Goal: Information Seeking & Learning: Learn about a topic

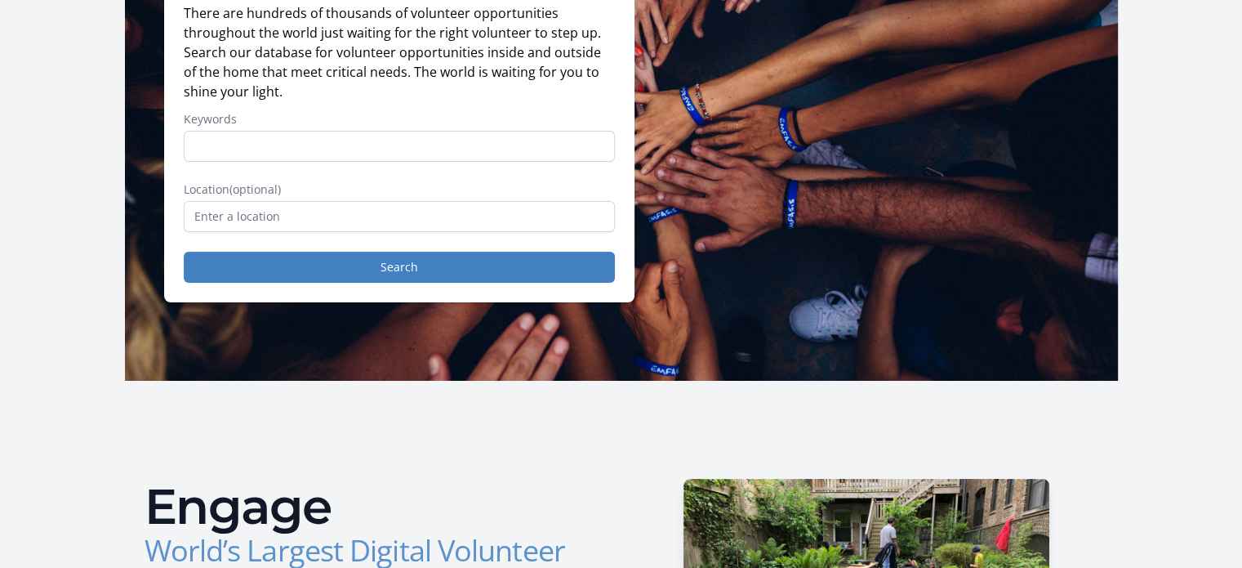
scroll to position [195, 0]
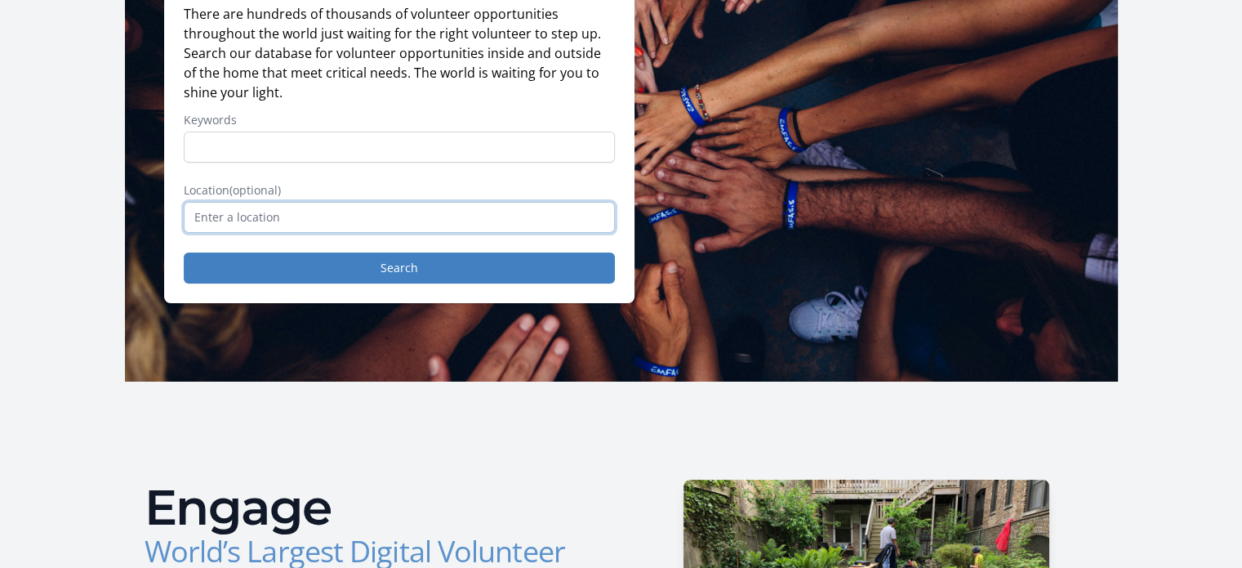
click at [278, 225] on input "text" at bounding box center [399, 217] width 431 height 31
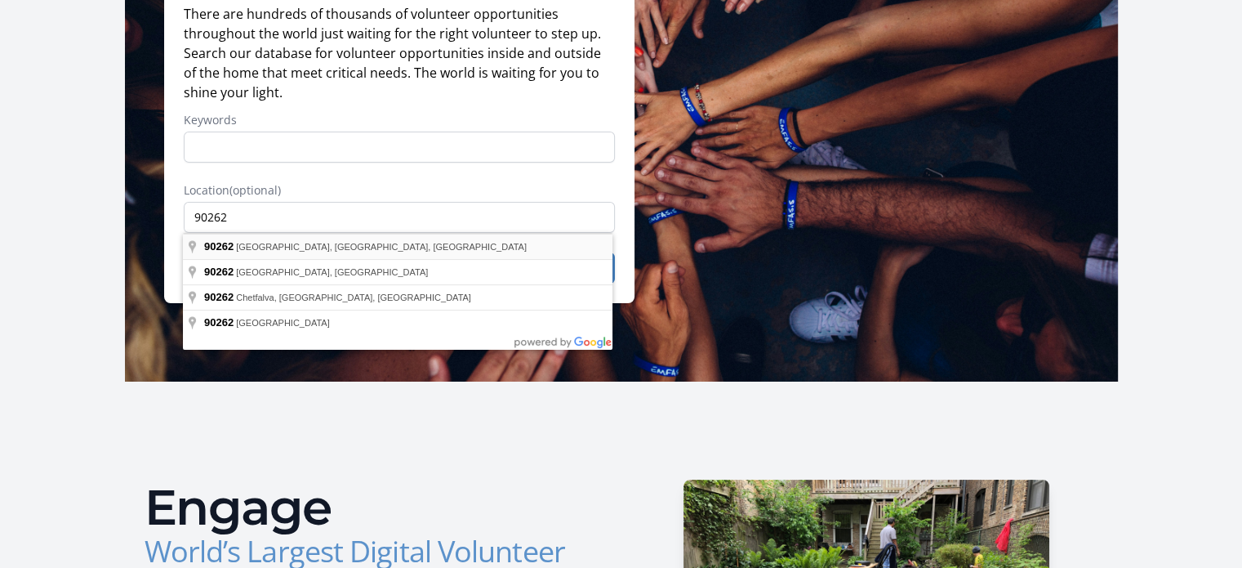
type input "[GEOGRAPHIC_DATA], [GEOGRAPHIC_DATA]"
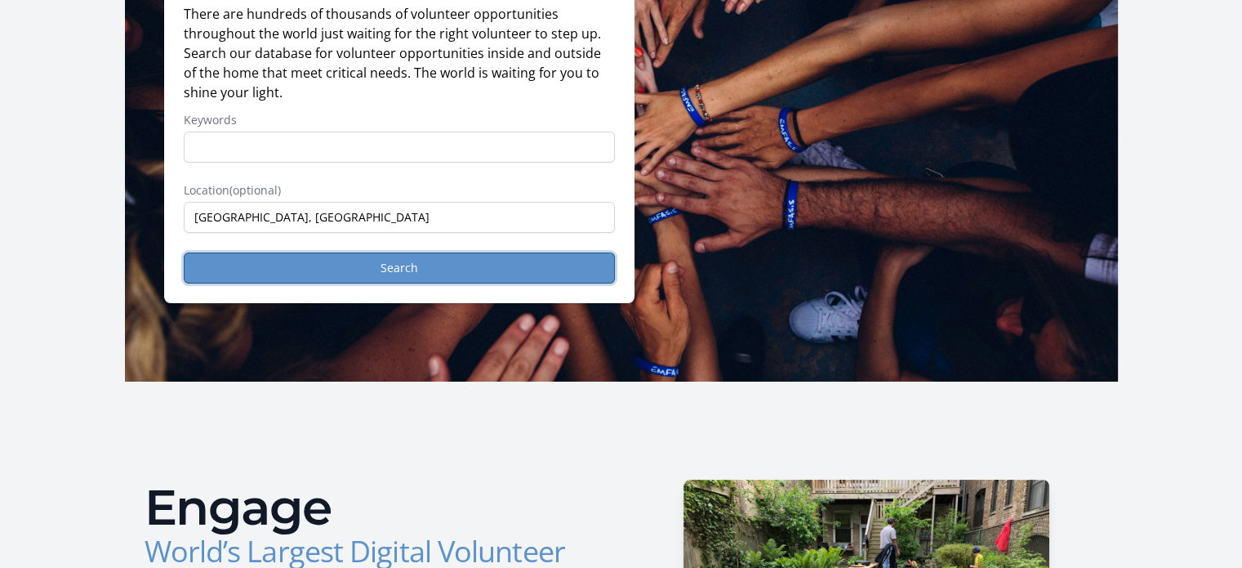
click at [426, 269] on button "Search" at bounding box center [399, 267] width 431 height 31
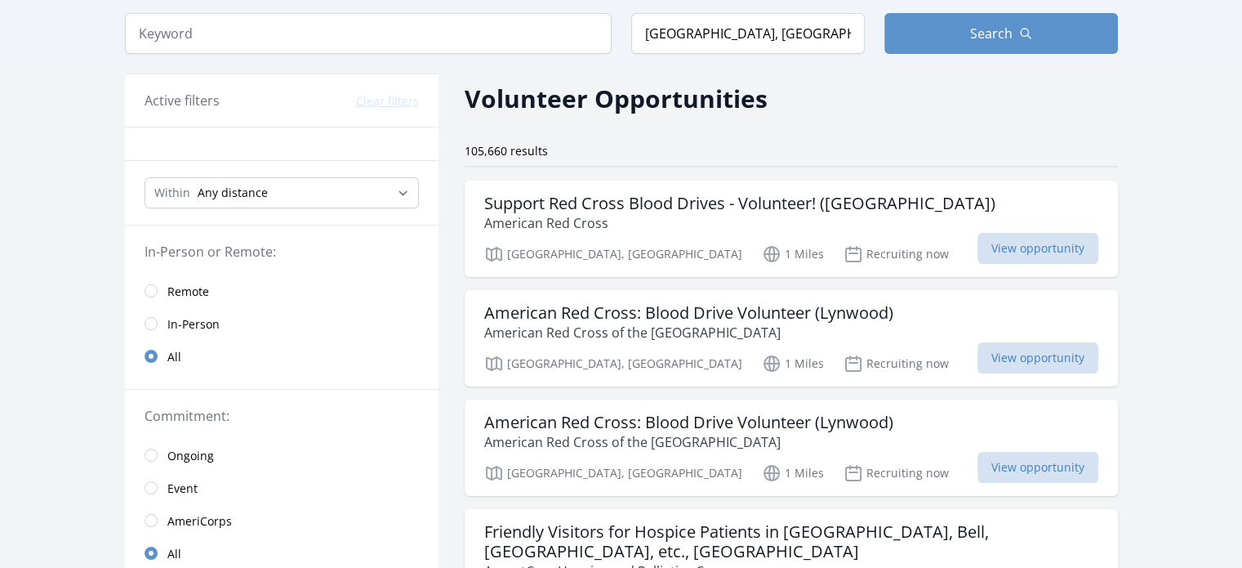
scroll to position [60, 0]
click at [743, 211] on h3 "Support Red Cross Blood Drives - Volunteer! ([GEOGRAPHIC_DATA])" at bounding box center [739, 202] width 511 height 20
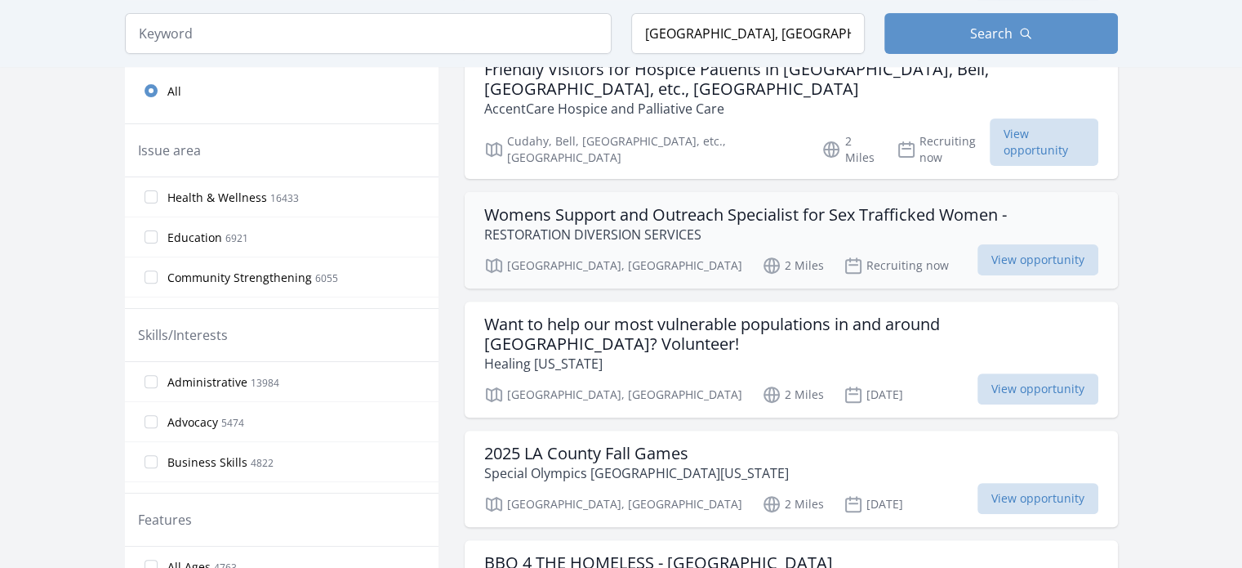
scroll to position [523, 0]
click at [796, 203] on h3 "Womens Support and Outreach Specialist for Sex Trafficked Women -" at bounding box center [745, 213] width 523 height 20
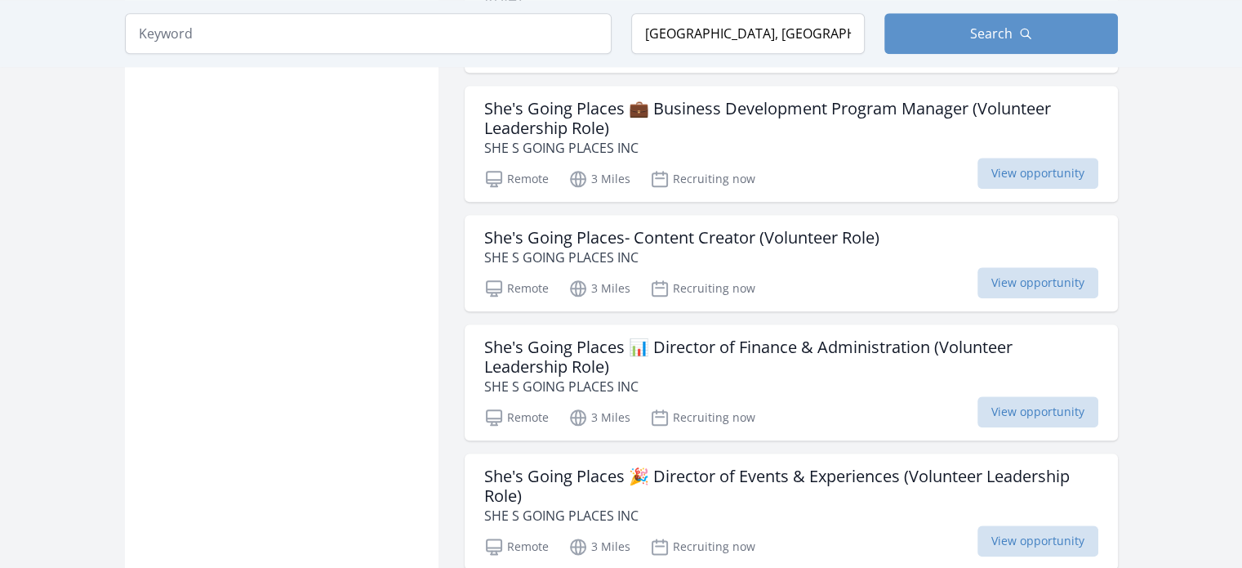
scroll to position [1801, 0]
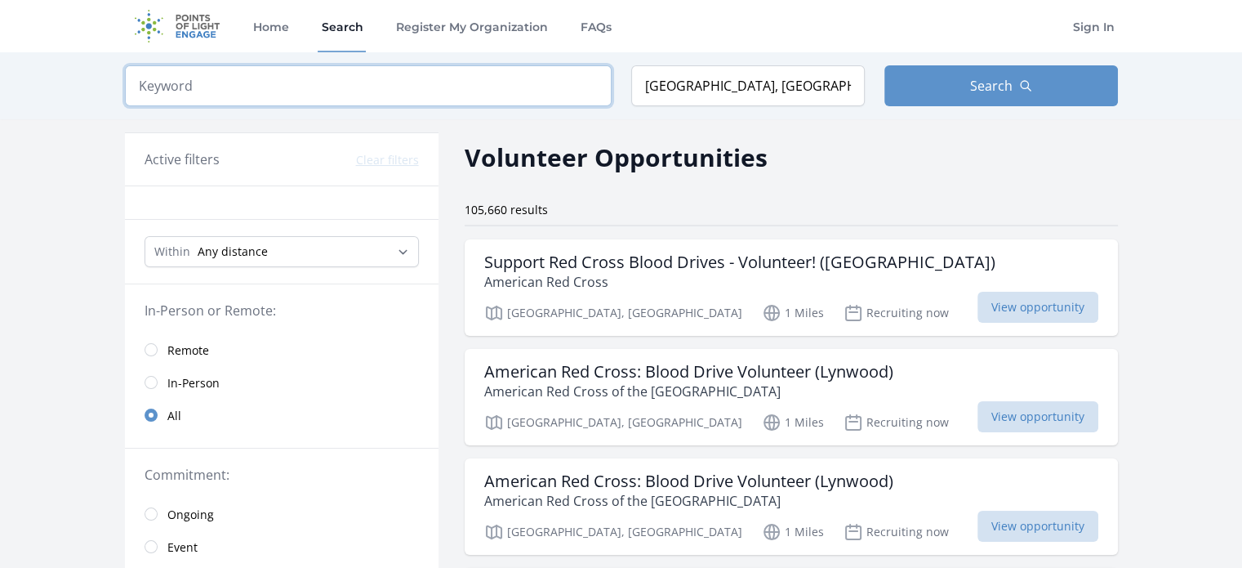
click at [267, 100] on input "search" at bounding box center [368, 85] width 487 height 41
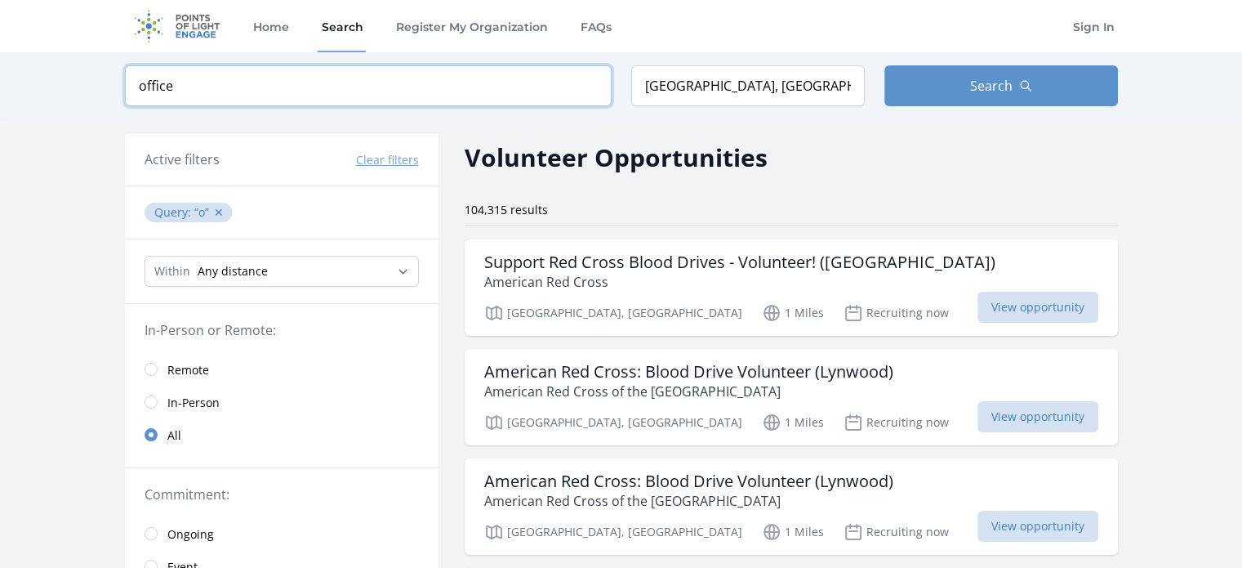
type input "office"
click button "submit" at bounding box center [0, 0] width 0 height 0
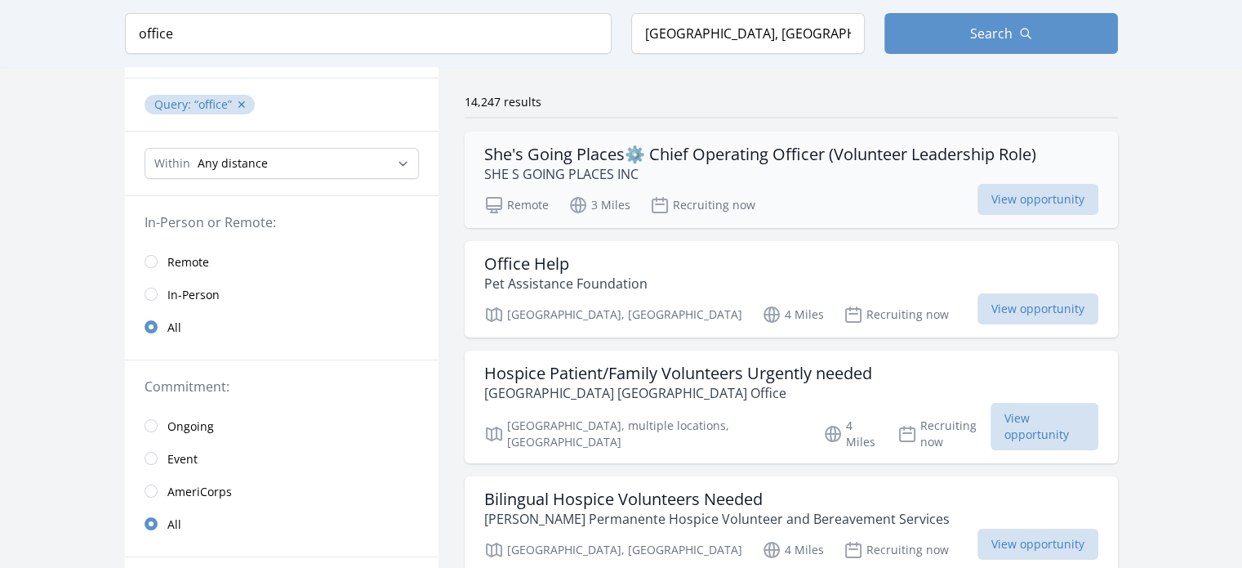
scroll to position [114, 0]
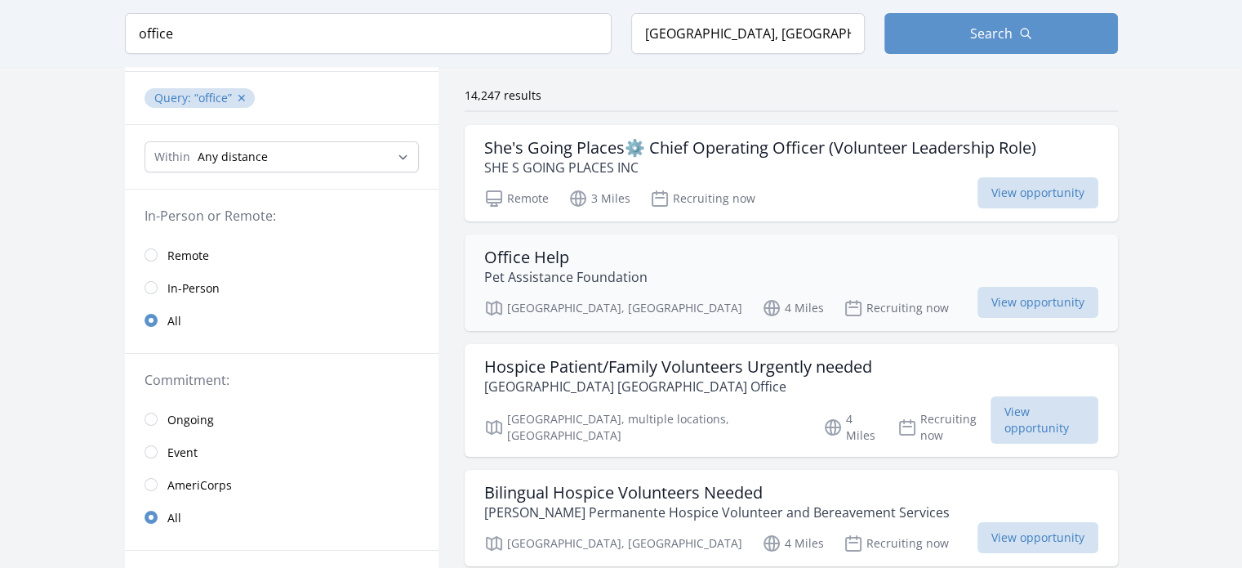
click at [536, 258] on h3 "Office Help" at bounding box center [565, 257] width 163 height 20
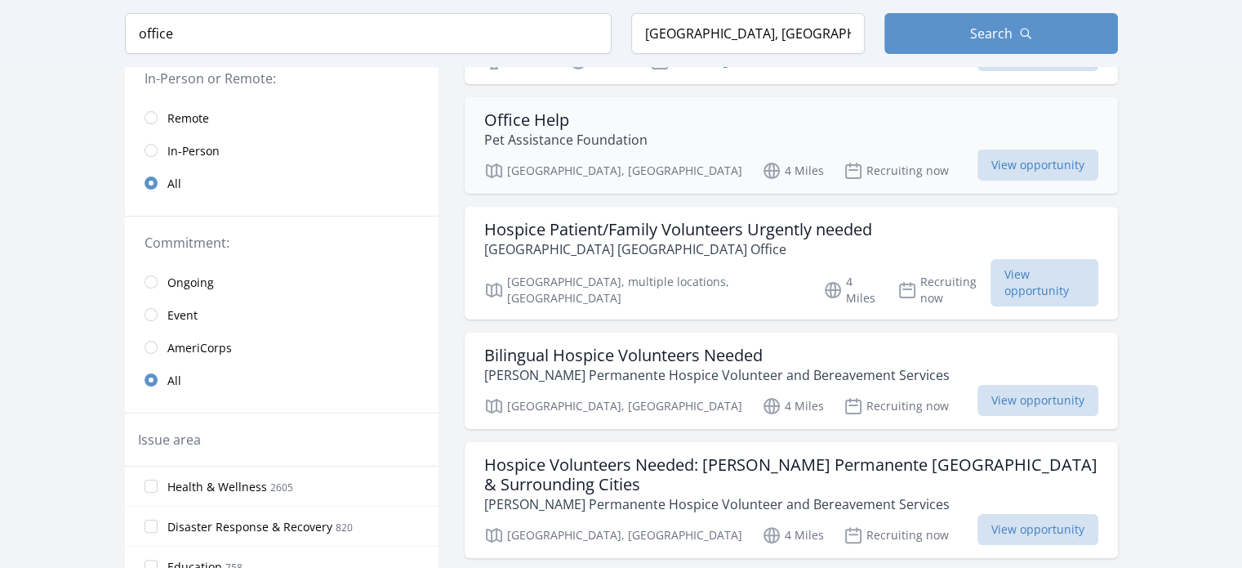
scroll to position [260, 0]
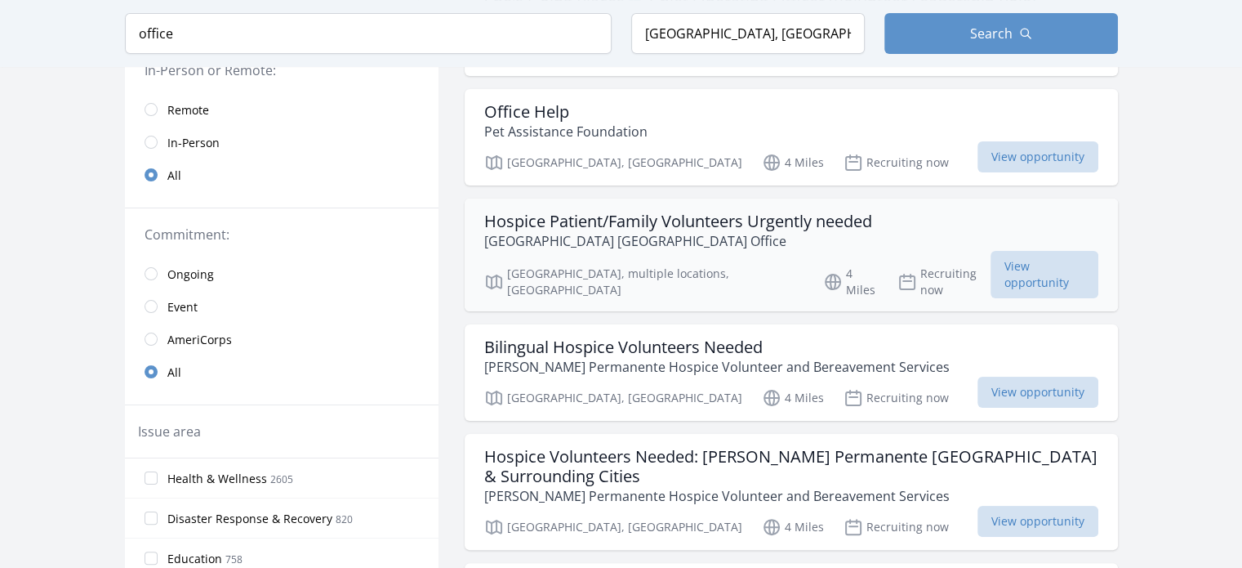
click at [813, 218] on h3 "Hospice Patient/Family Volunteers Urgently needed" at bounding box center [678, 221] width 388 height 20
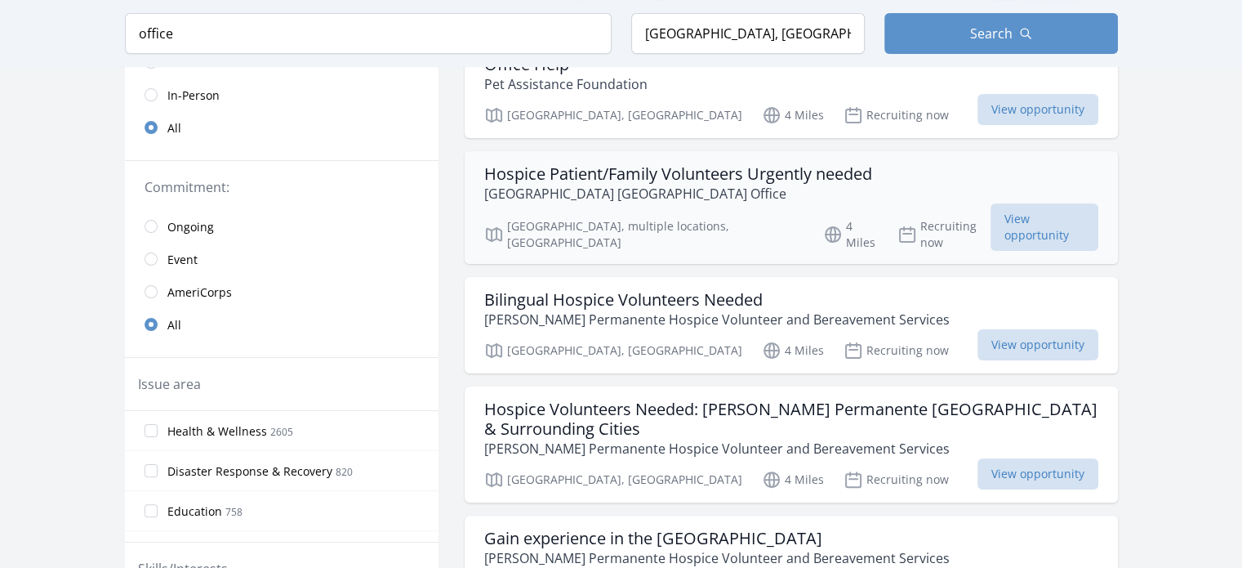
scroll to position [300, 0]
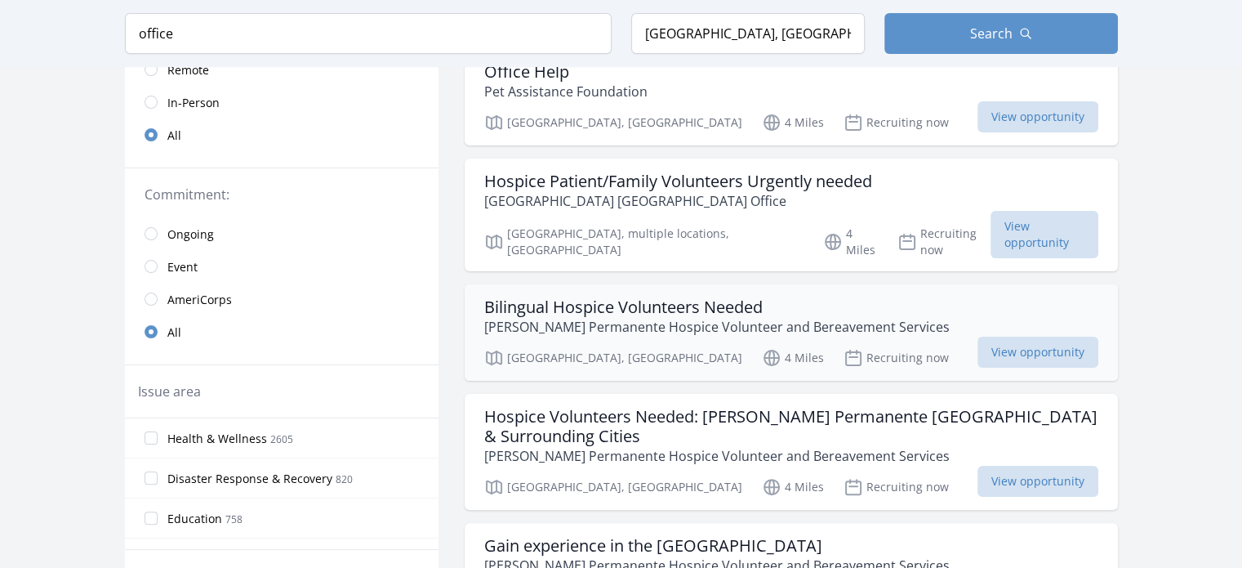
click at [715, 297] on h3 "Bilingual Hospice Volunteers Needed" at bounding box center [716, 307] width 465 height 20
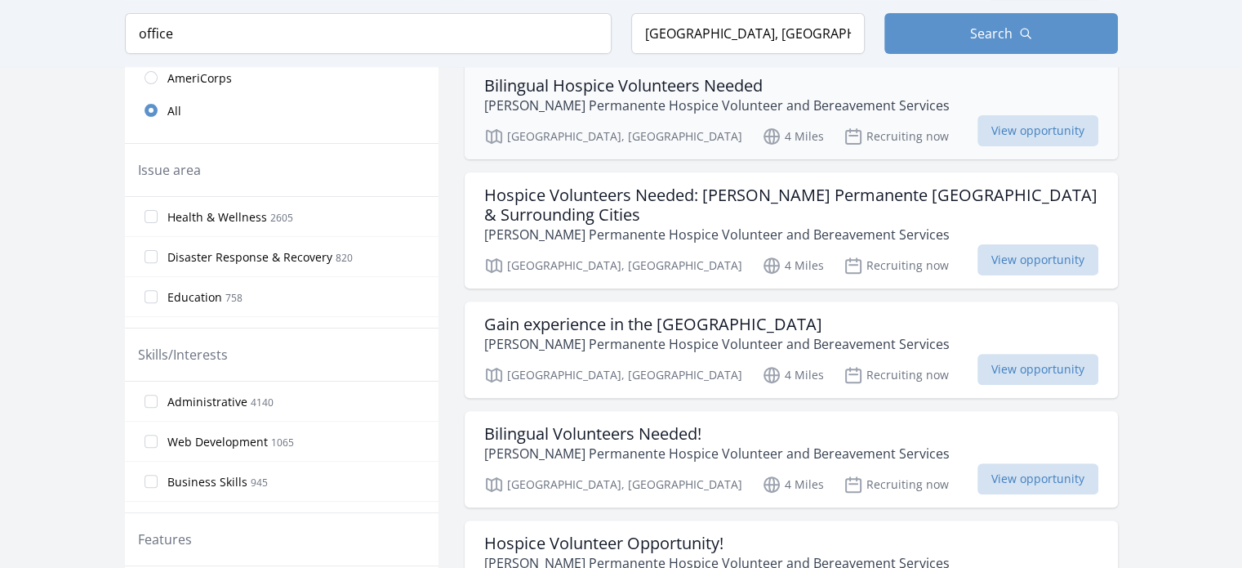
scroll to position [528, 0]
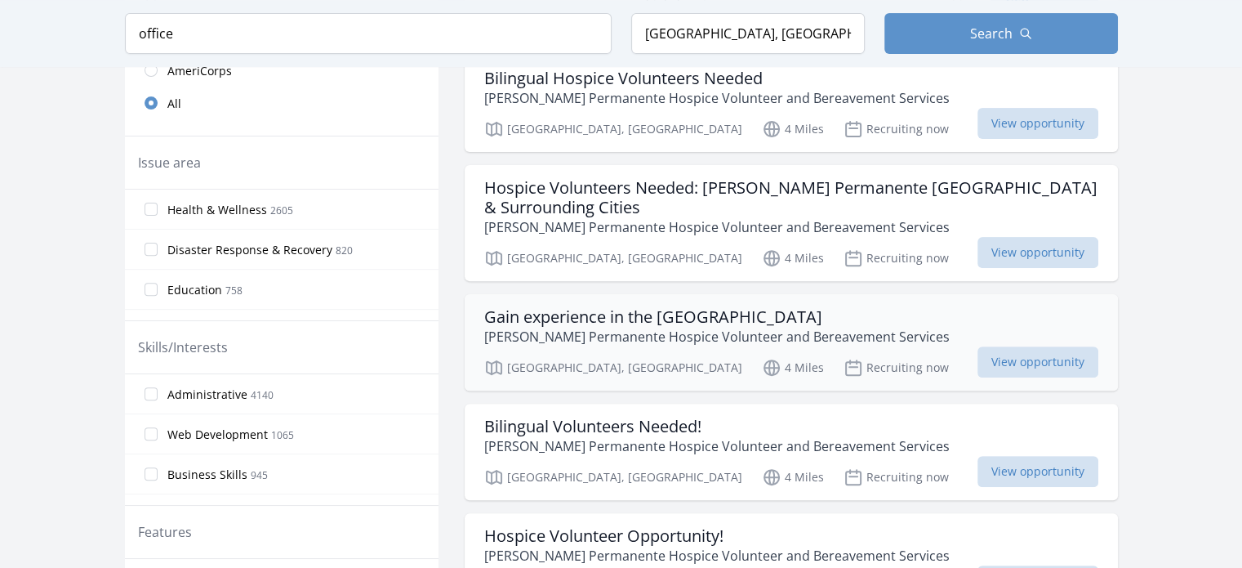
click at [683, 307] on h3 "Gain experience in the medical field" at bounding box center [716, 317] width 465 height 20
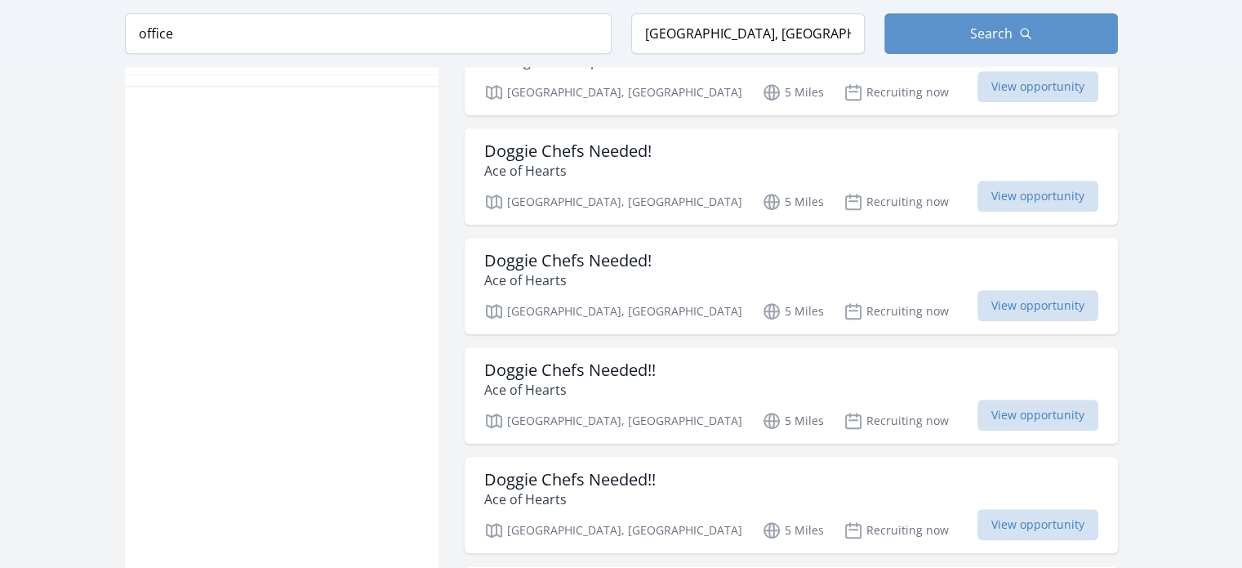
scroll to position [1133, 0]
drag, startPoint x: 378, startPoint y: 42, endPoint x: 109, endPoint y: 56, distance: 269.8
click at [109, 56] on div "Keyword office Location Lynwood, CA 90262, USA Search" at bounding box center [621, 33] width 1045 height 67
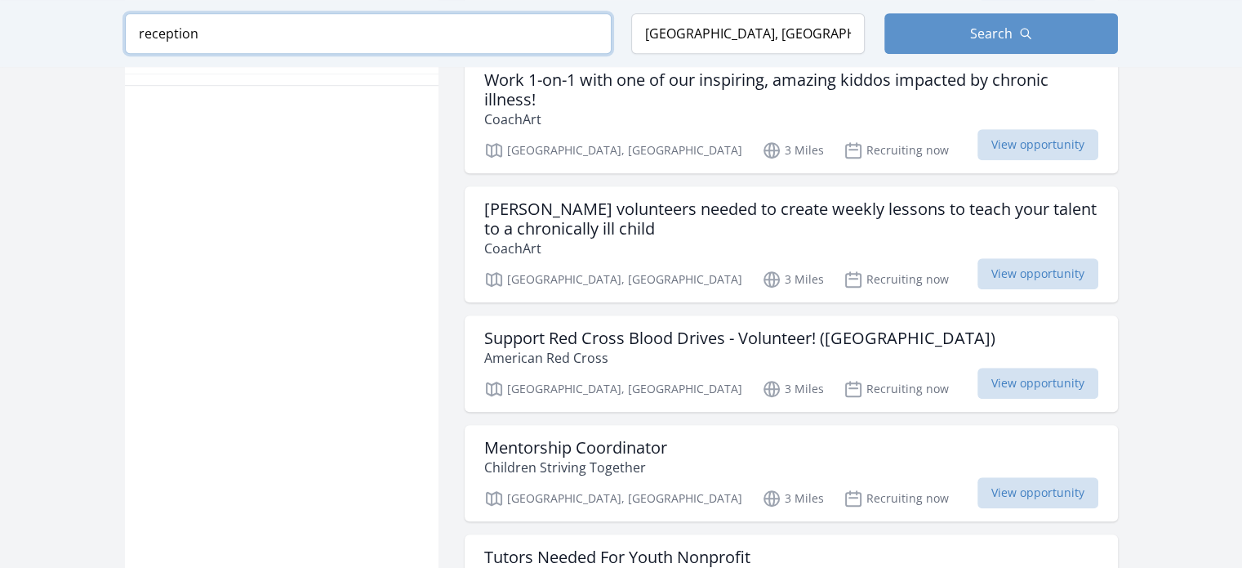
type input "reception"
click button "submit" at bounding box center [0, 0] width 0 height 0
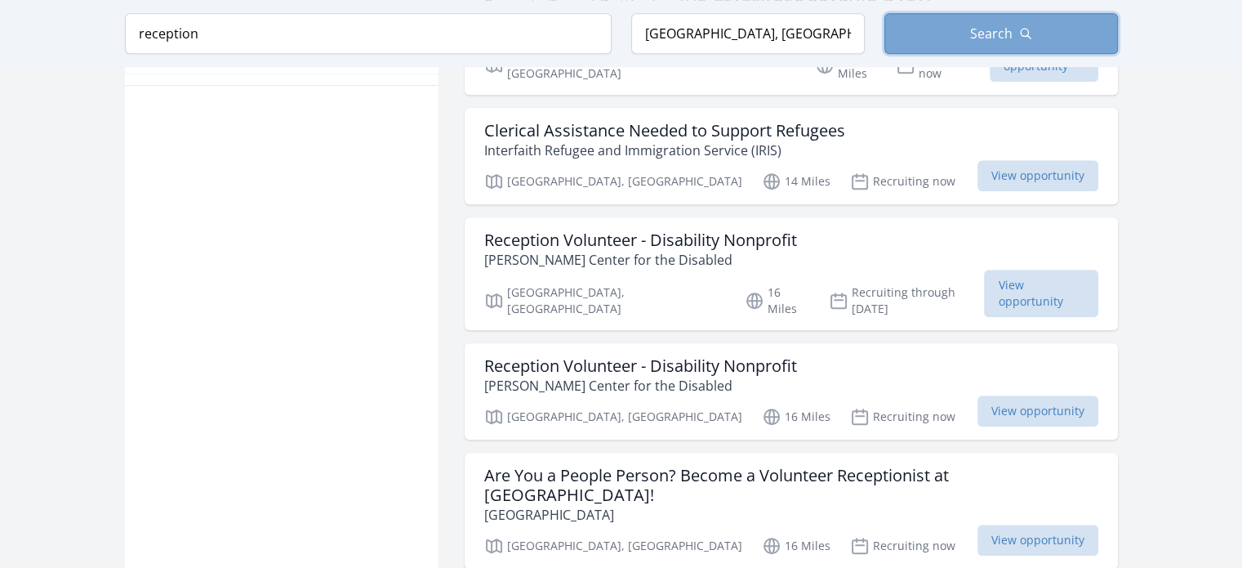
click at [979, 42] on span "Search" at bounding box center [991, 34] width 42 height 20
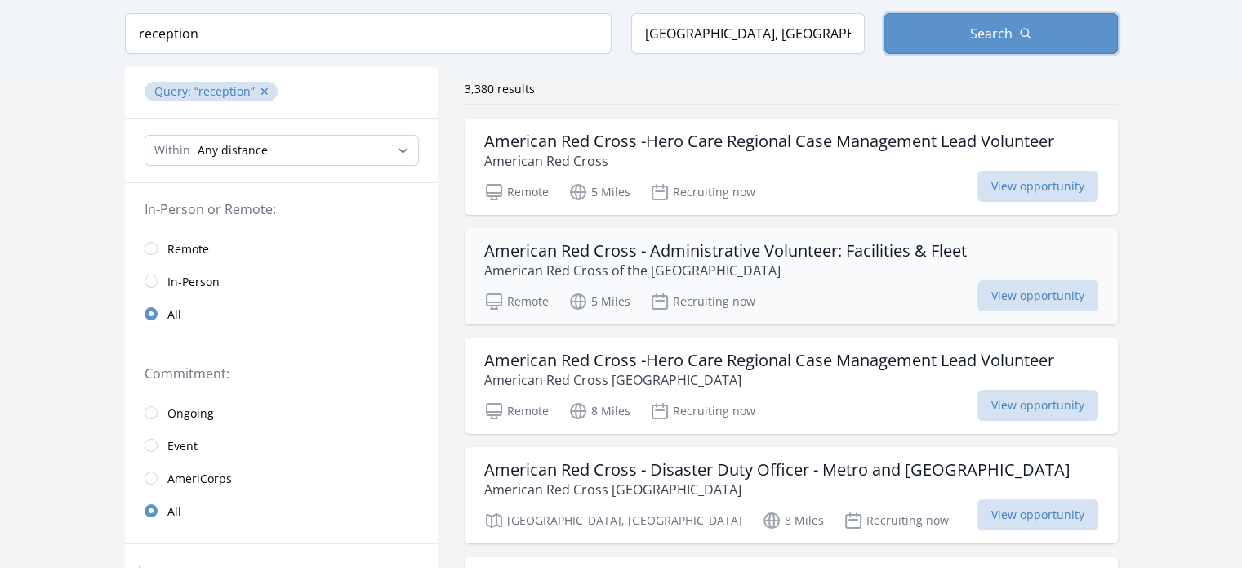
scroll to position [122, 0]
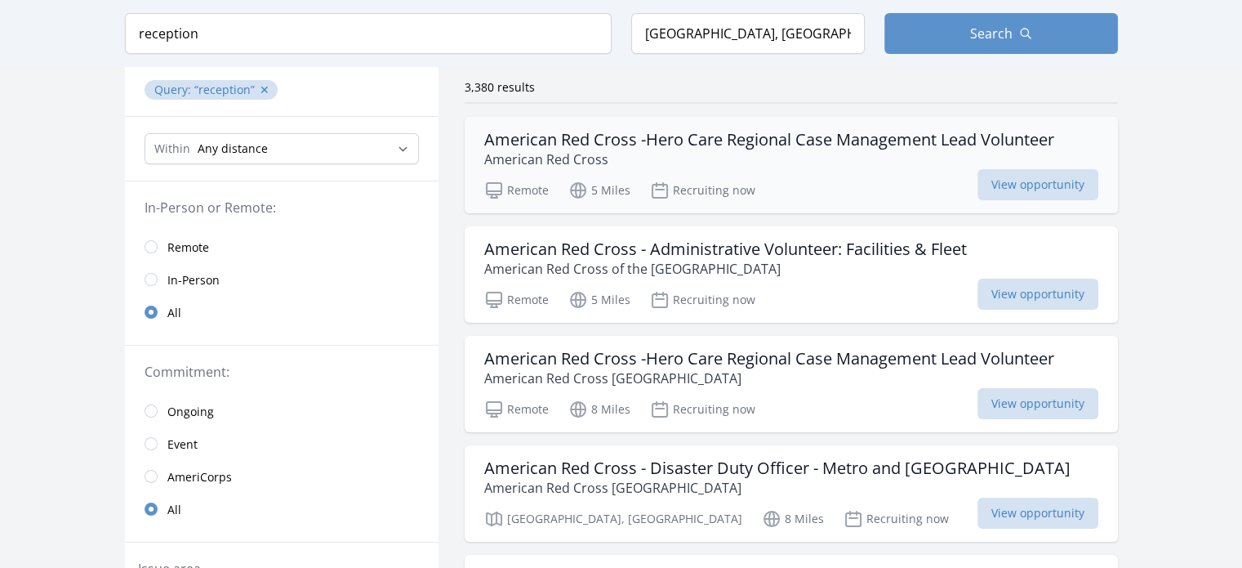
click at [809, 140] on h3 "American Red Cross -Hero Care Regional Case Management Lead Volunteer" at bounding box center [769, 140] width 570 height 20
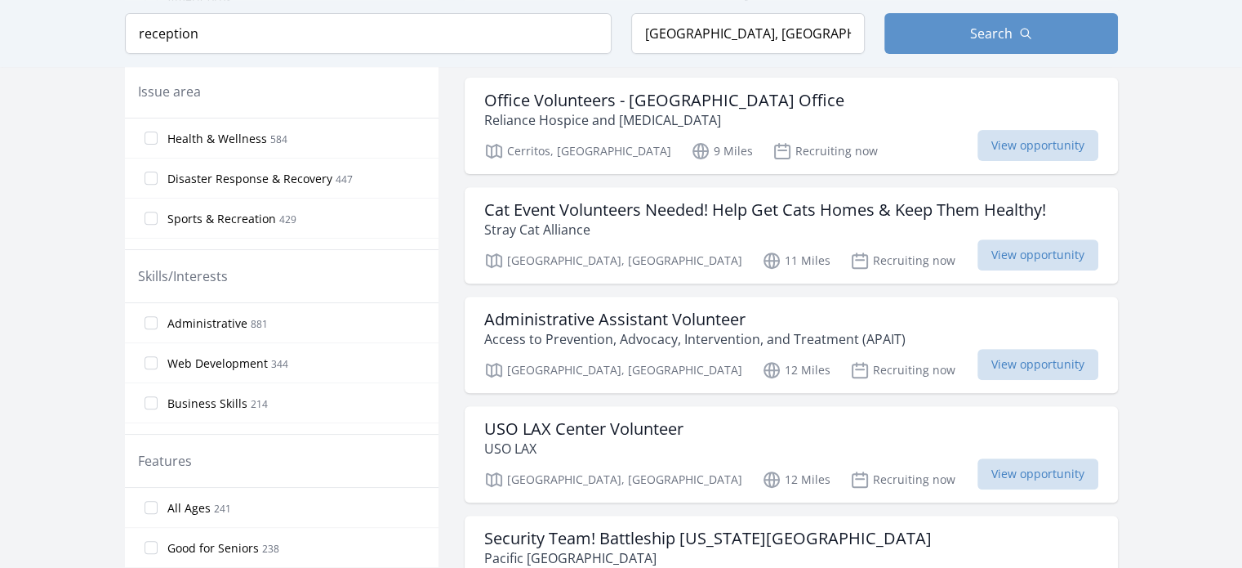
scroll to position [600, 0]
click at [652, 99] on h3 "Office Volunteers - Cerritos Office" at bounding box center [664, 100] width 360 height 20
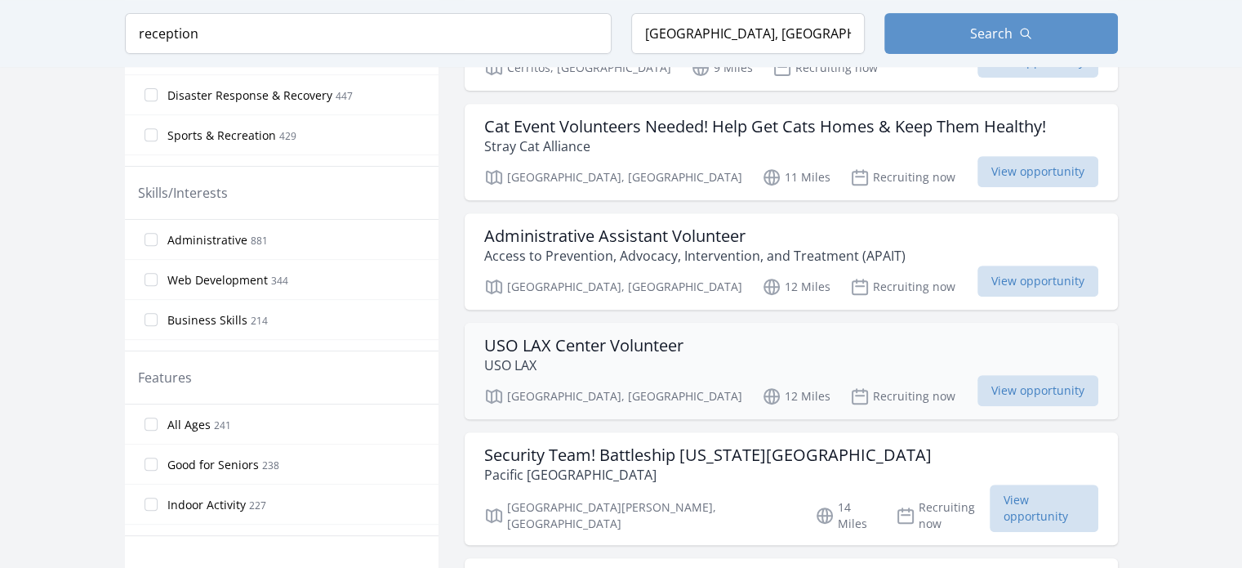
scroll to position [683, 0]
click at [611, 348] on h3 "USO LAX Center Volunteer" at bounding box center [583, 346] width 199 height 20
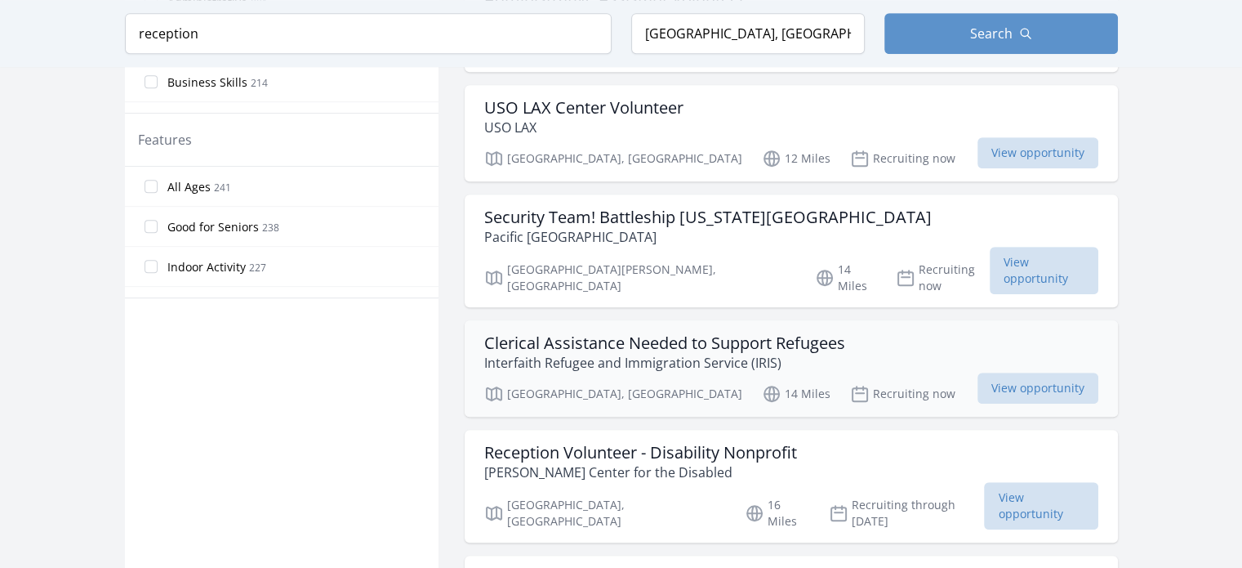
scroll to position [921, 0]
click at [746, 332] on h3 "Clerical Assistance Needed to Support Refugees" at bounding box center [664, 342] width 361 height 20
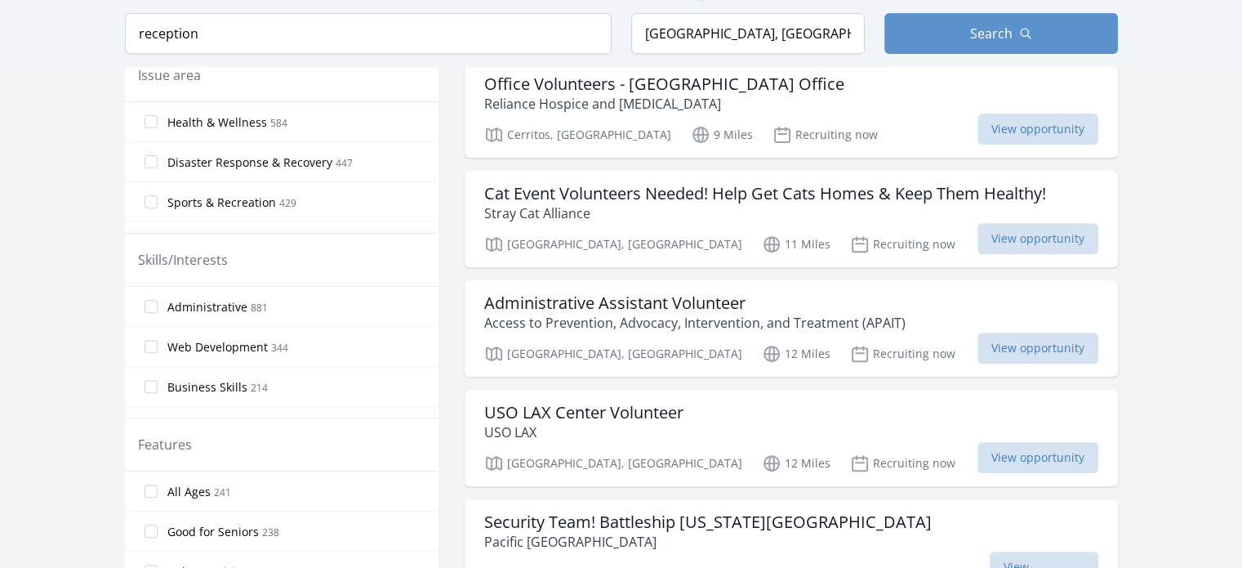
scroll to position [608, 0]
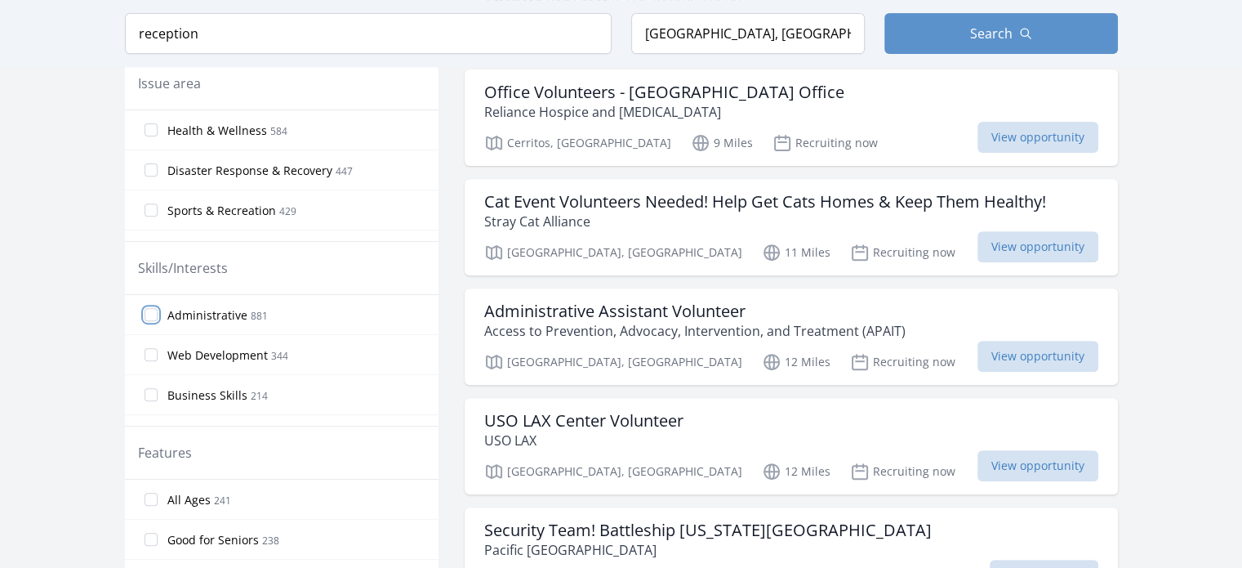
click at [155, 313] on input "Administrative 881" at bounding box center [151, 314] width 13 height 13
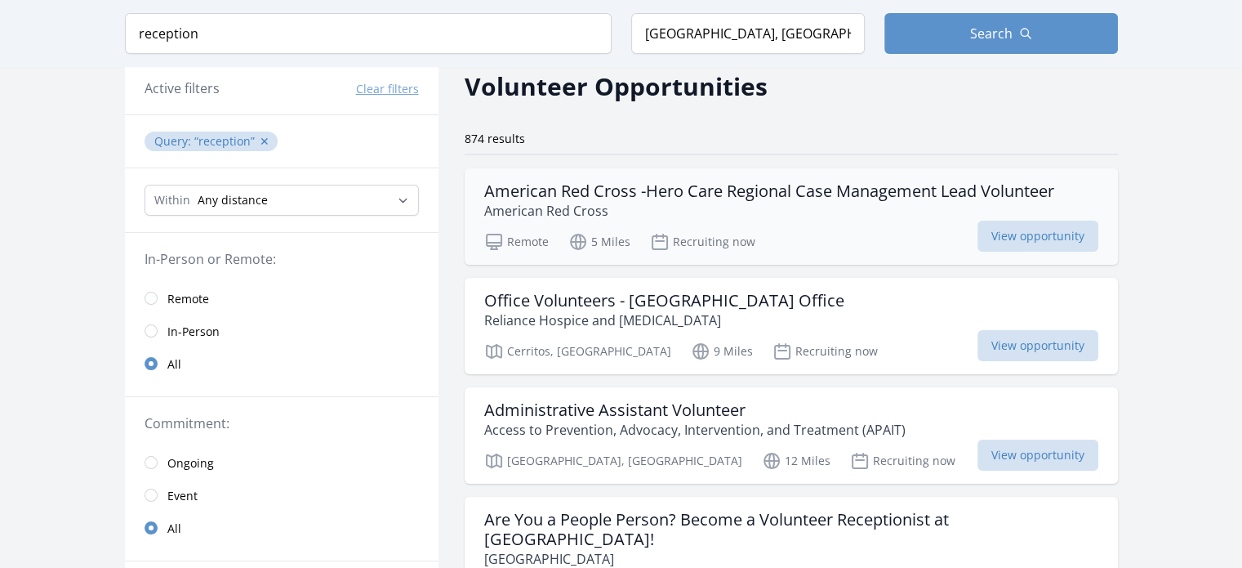
scroll to position [72, 0]
click at [642, 301] on h3 "Office Volunteers - Cerritos Office" at bounding box center [664, 300] width 360 height 20
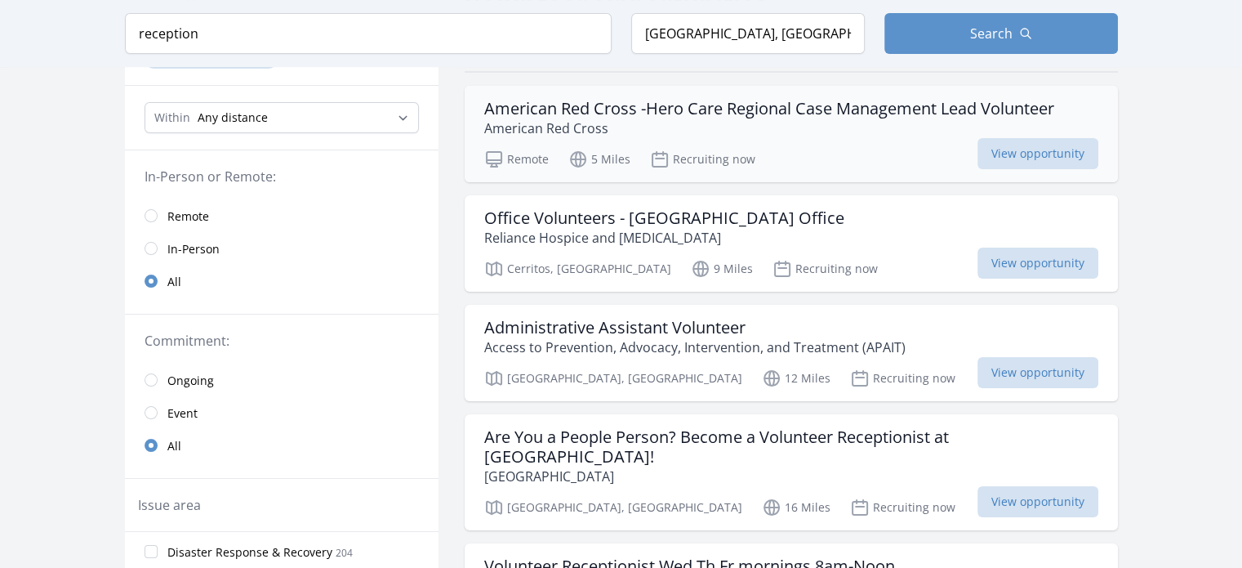
scroll to position [0, 0]
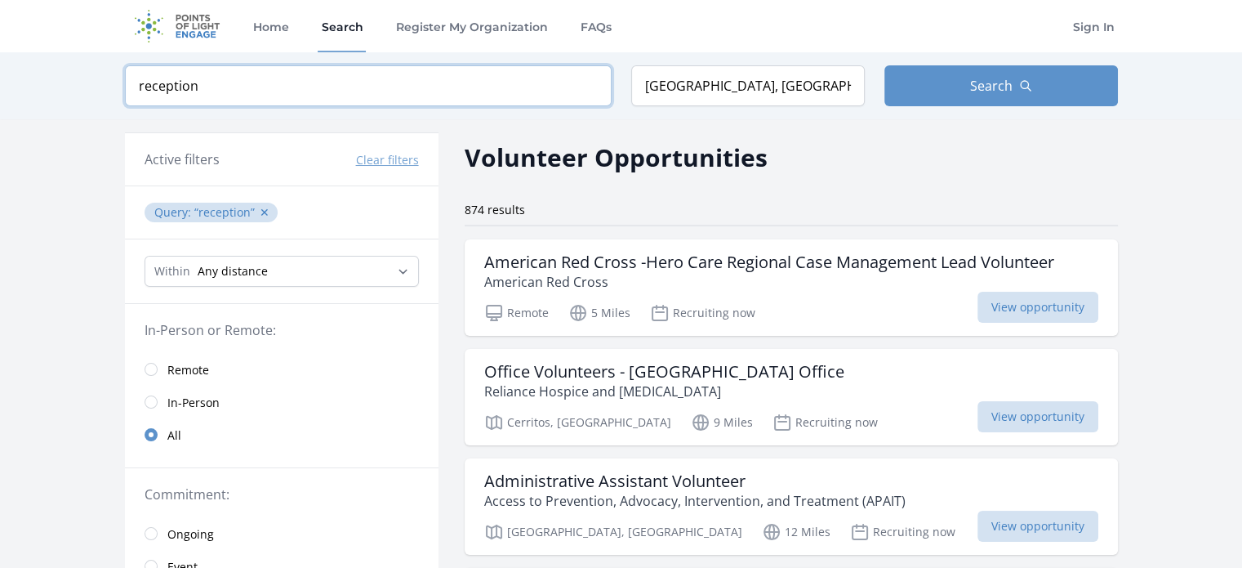
drag, startPoint x: 285, startPoint y: 80, endPoint x: 26, endPoint y: 87, distance: 259.0
click at [26, 87] on div "Keyword reception Location Lynwood, CA 90262, USA Search" at bounding box center [621, 85] width 1242 height 67
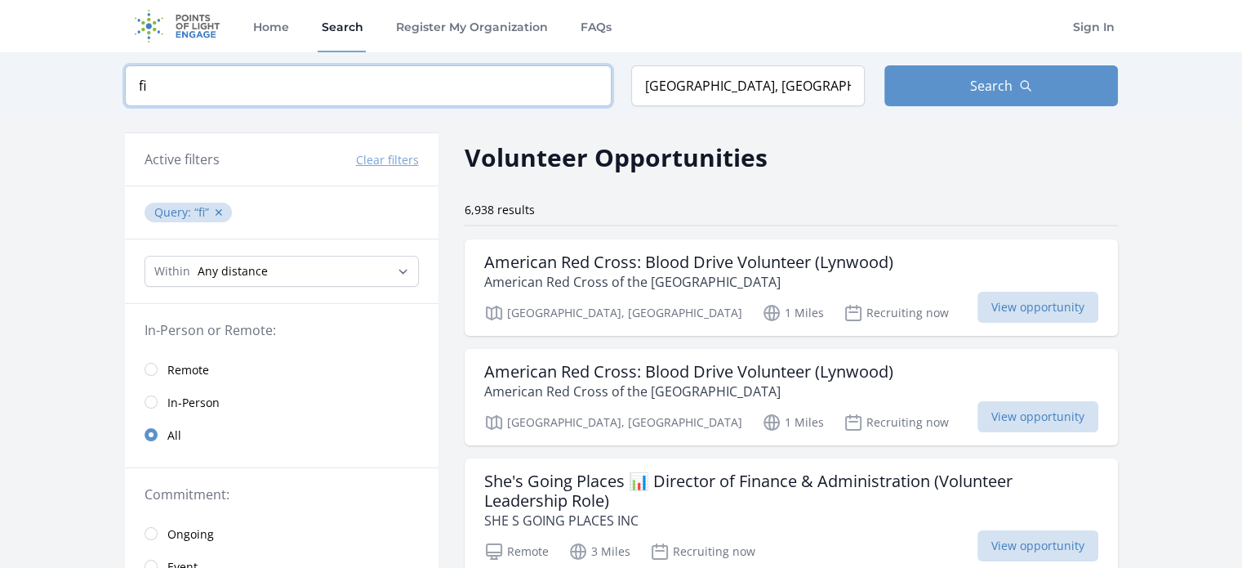
type input "f"
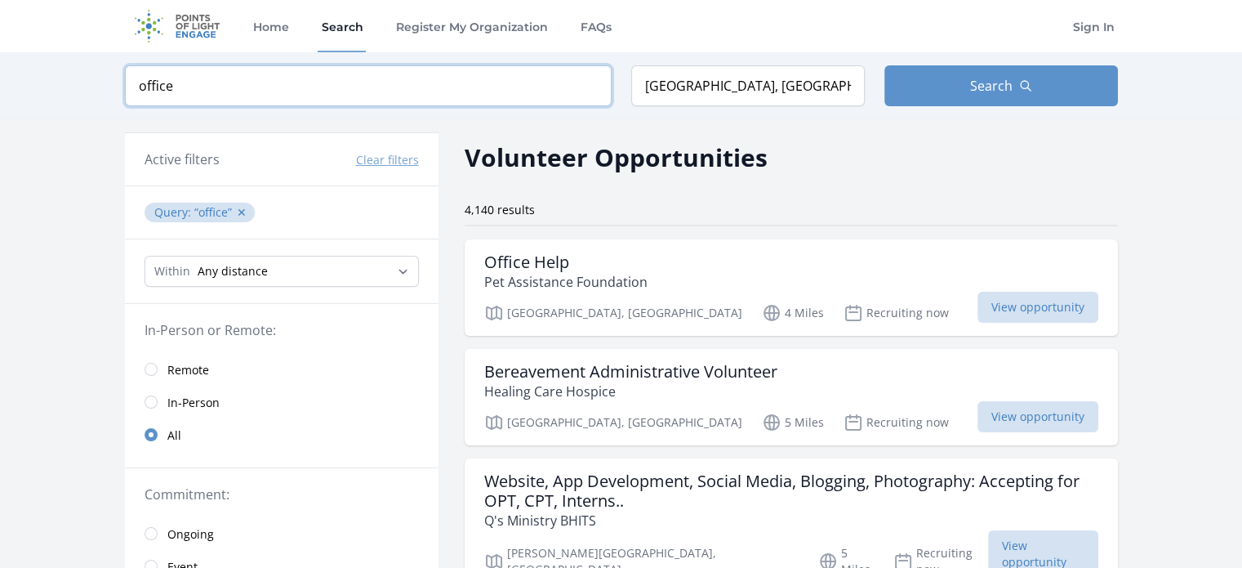
type input "office"
click button "submit" at bounding box center [0, 0] width 0 height 0
click at [650, 372] on h3 "Bereavement Administrative Volunteer" at bounding box center [630, 372] width 293 height 20
drag, startPoint x: 193, startPoint y: 79, endPoint x: 4, endPoint y: 81, distance: 188.6
click at [4, 81] on div "Keyword office Location Lynwood, CA 90262, USA Search" at bounding box center [621, 85] width 1242 height 67
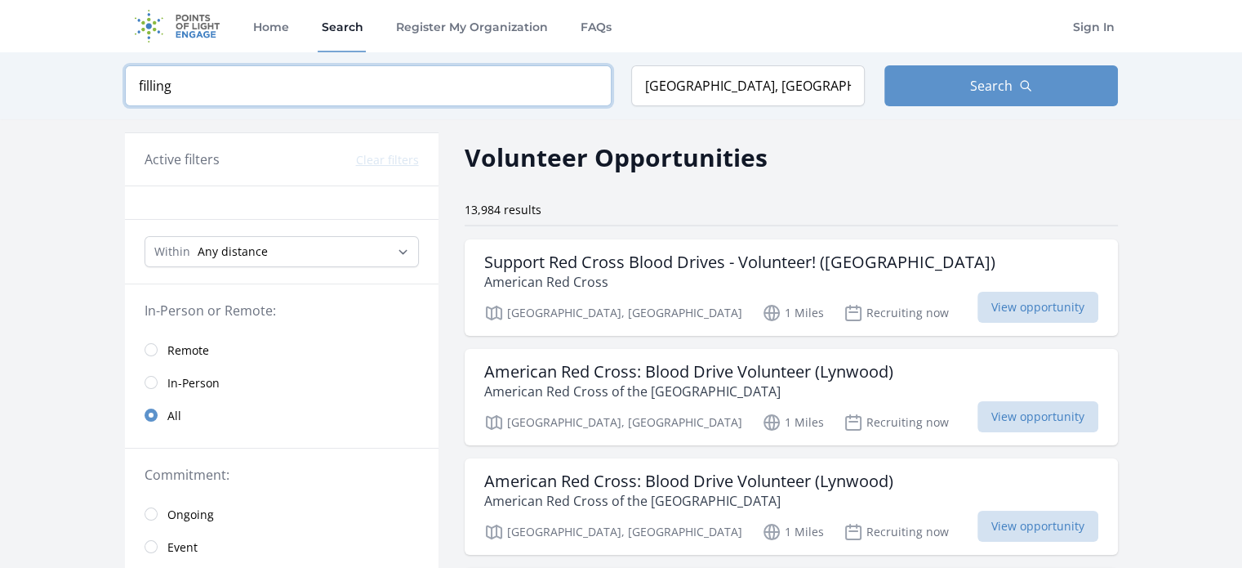
type input "filling"
click button "submit" at bounding box center [0, 0] width 0 height 0
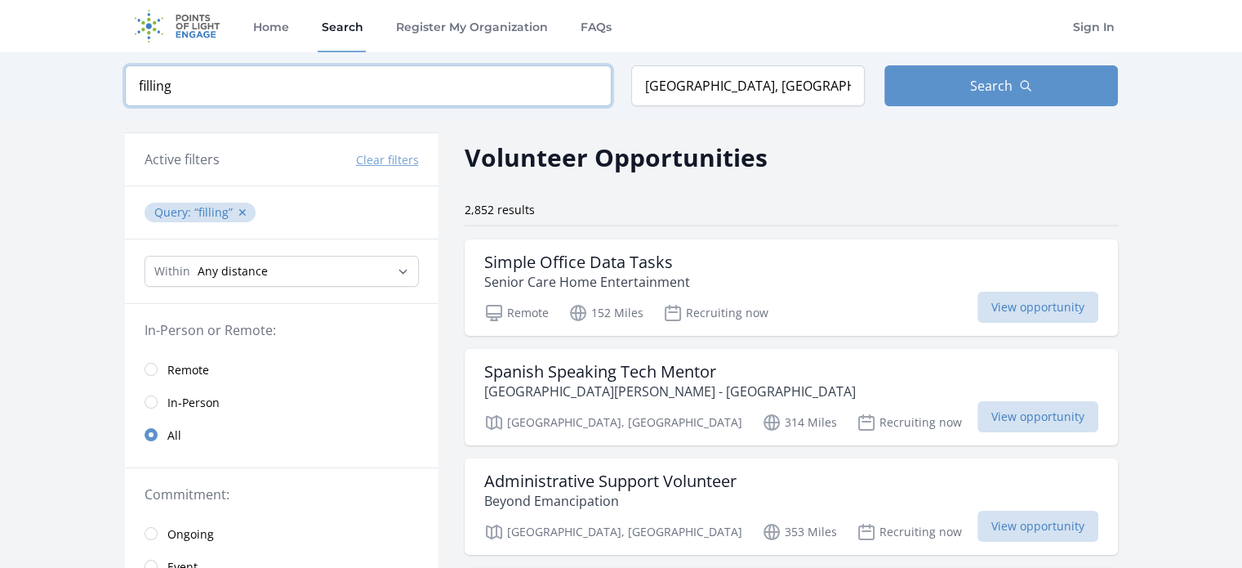
drag, startPoint x: 188, startPoint y: 96, endPoint x: 40, endPoint y: 68, distance: 150.4
click at [40, 68] on div "Keyword filling Location Lynwood, CA 90262, USA Search" at bounding box center [621, 85] width 1242 height 67
click button "submit" at bounding box center [0, 0] width 0 height 0
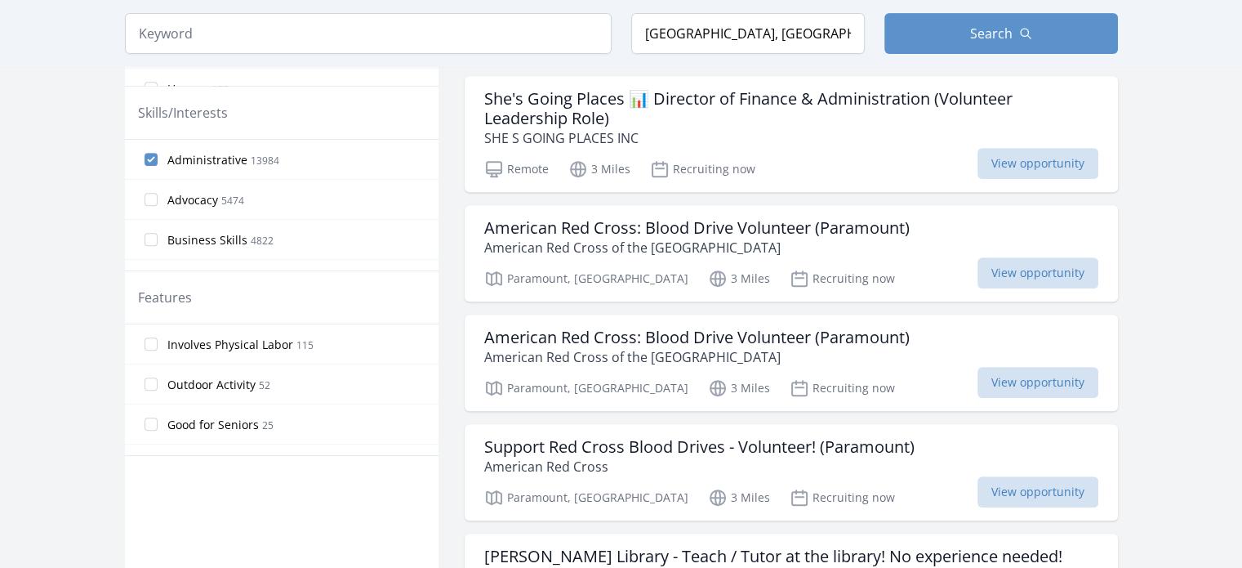
scroll to position [711, 0]
drag, startPoint x: 817, startPoint y: 24, endPoint x: 588, endPoint y: 38, distance: 229.1
click at [588, 38] on form "Keyword Location Lynwood, CA 90262, USA Search" at bounding box center [621, 33] width 993 height 41
click at [1003, 24] on span "Search" at bounding box center [991, 34] width 42 height 20
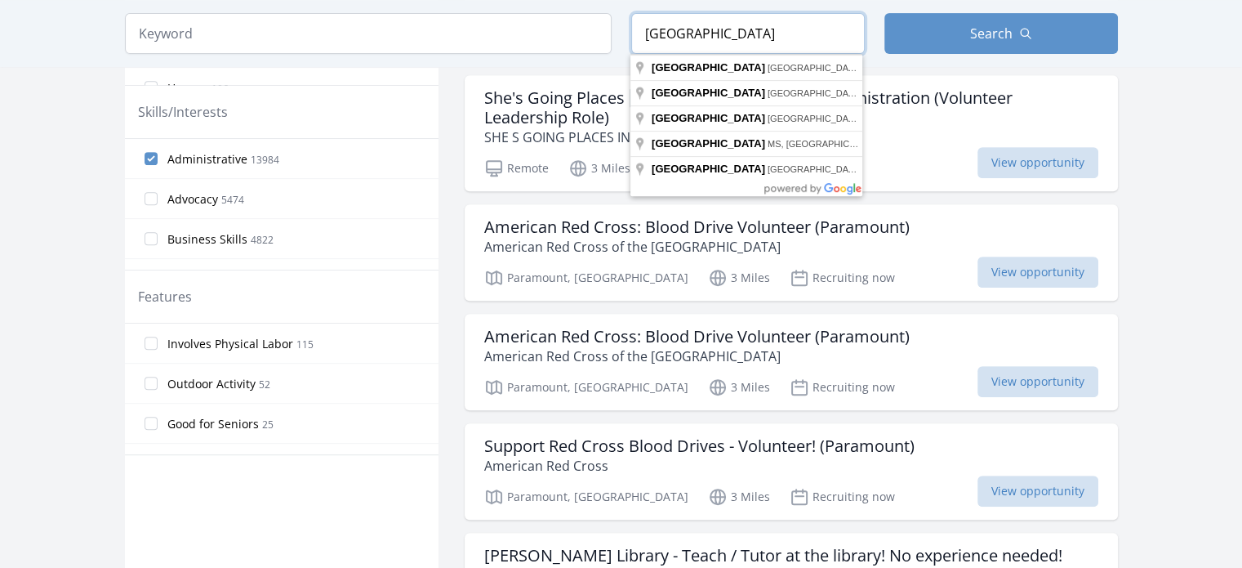
click at [766, 38] on input "long beach" at bounding box center [748, 33] width 234 height 41
type input "Long Beach, CA, USA"
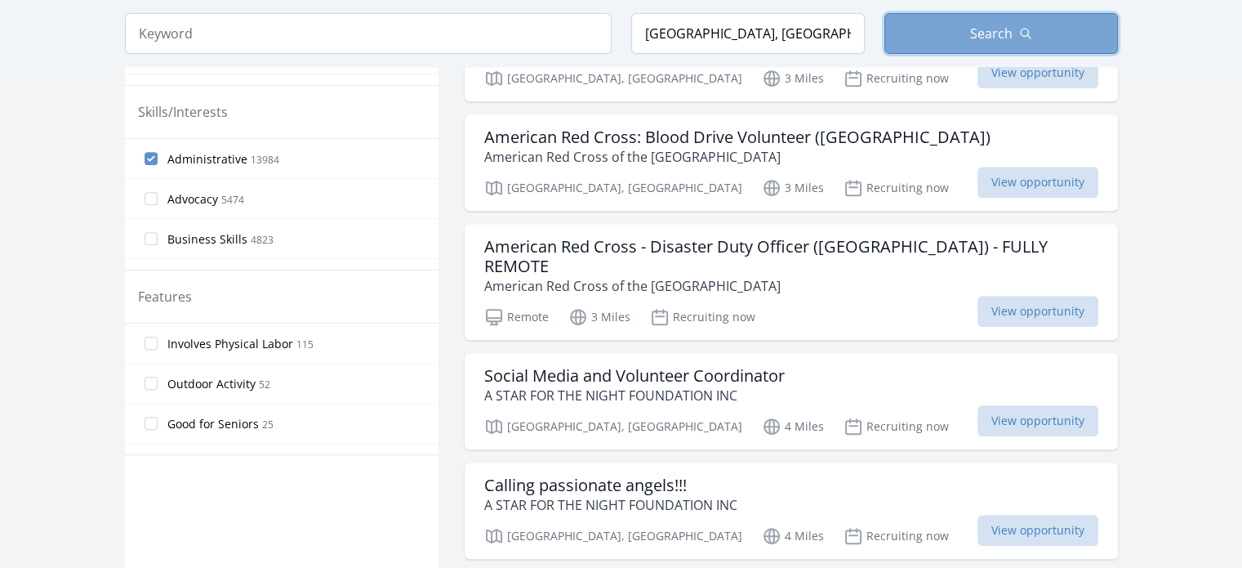
click at [983, 39] on span "Search" at bounding box center [991, 34] width 42 height 20
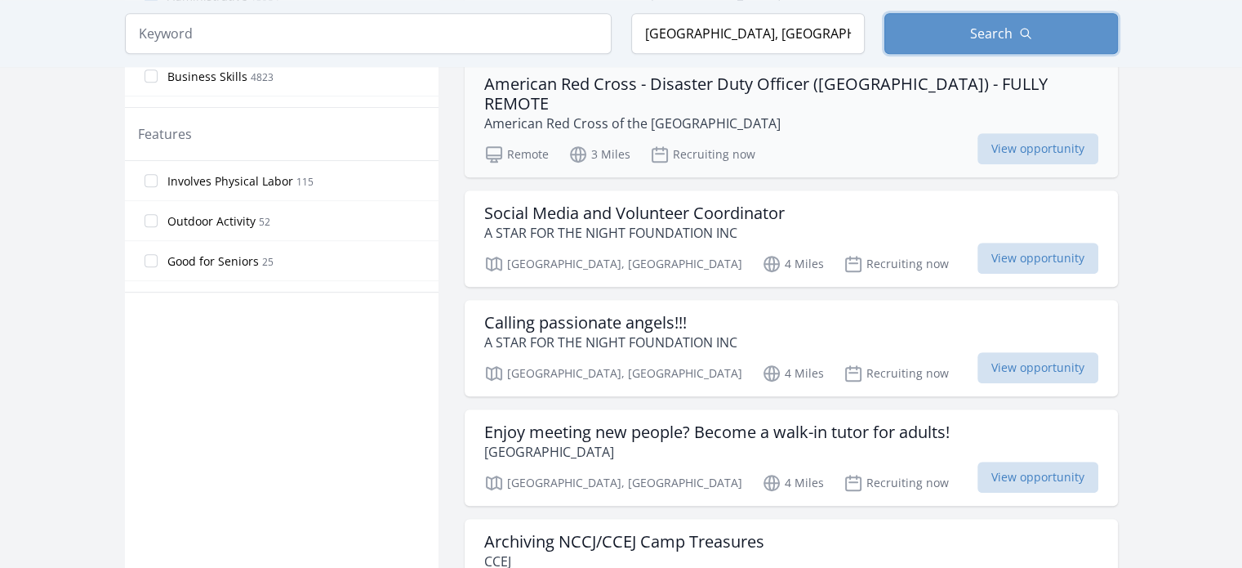
scroll to position [891, 0]
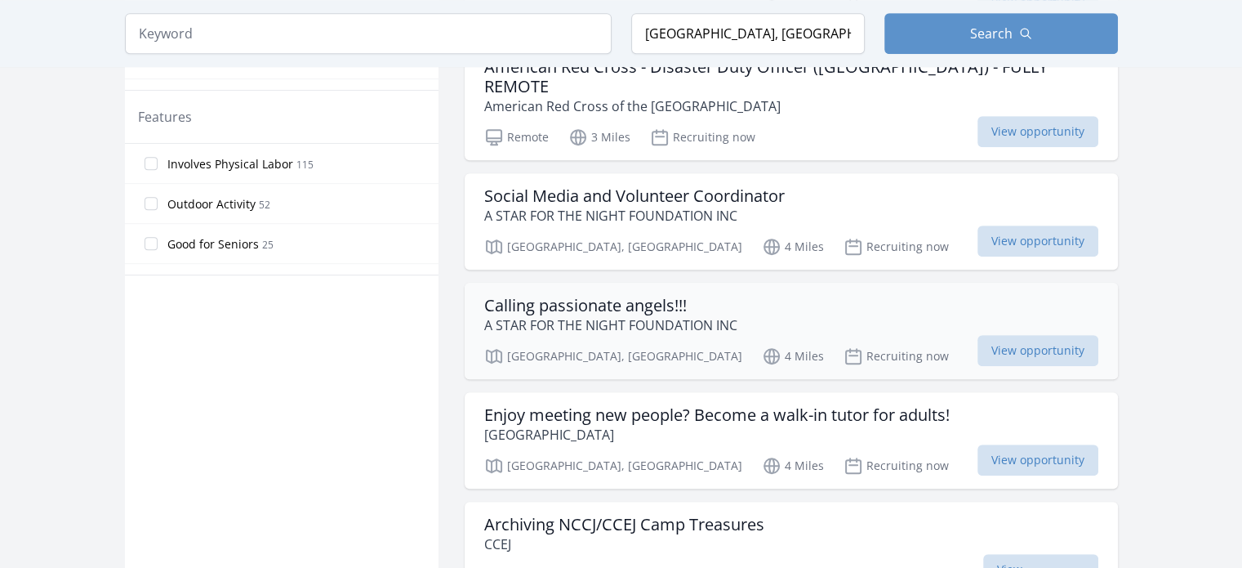
click at [635, 296] on h3 "Calling passionate angels!!!" at bounding box center [610, 306] width 253 height 20
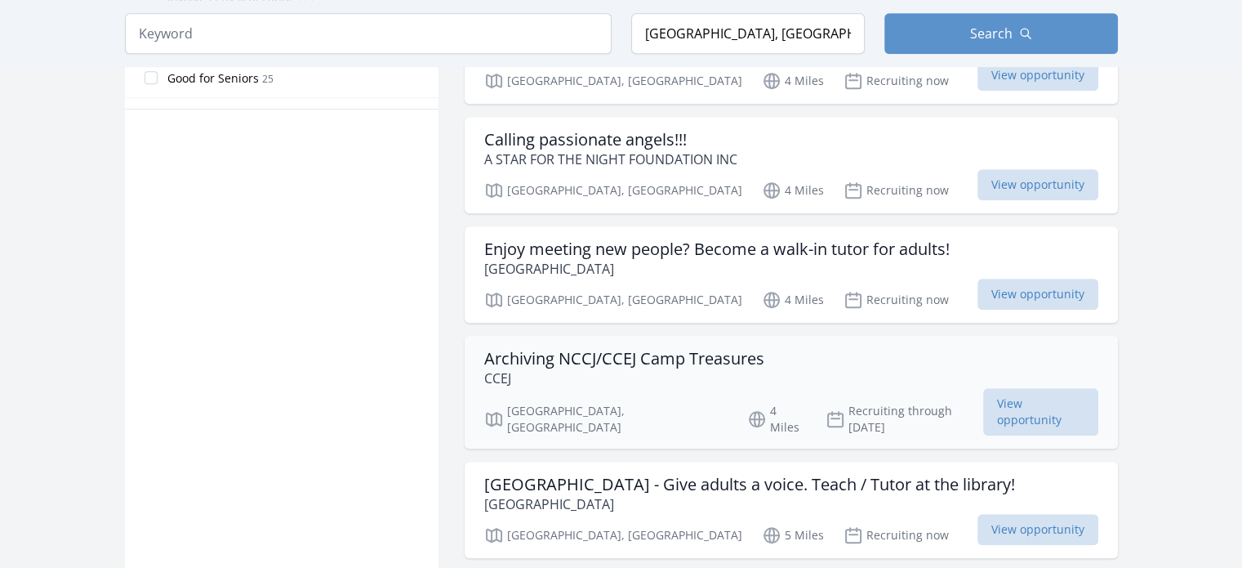
scroll to position [1057, 0]
click at [867, 474] on h3 "Wilmington Library - Give adults a voice. Teach / Tutor at the library!" at bounding box center [749, 484] width 531 height 20
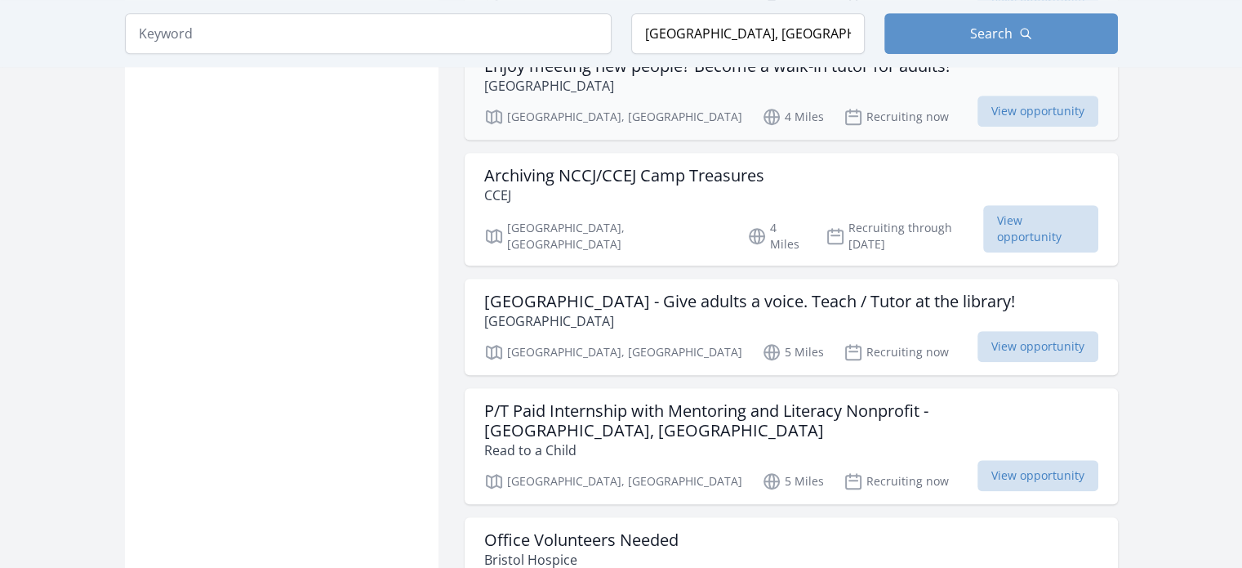
scroll to position [1244, 0]
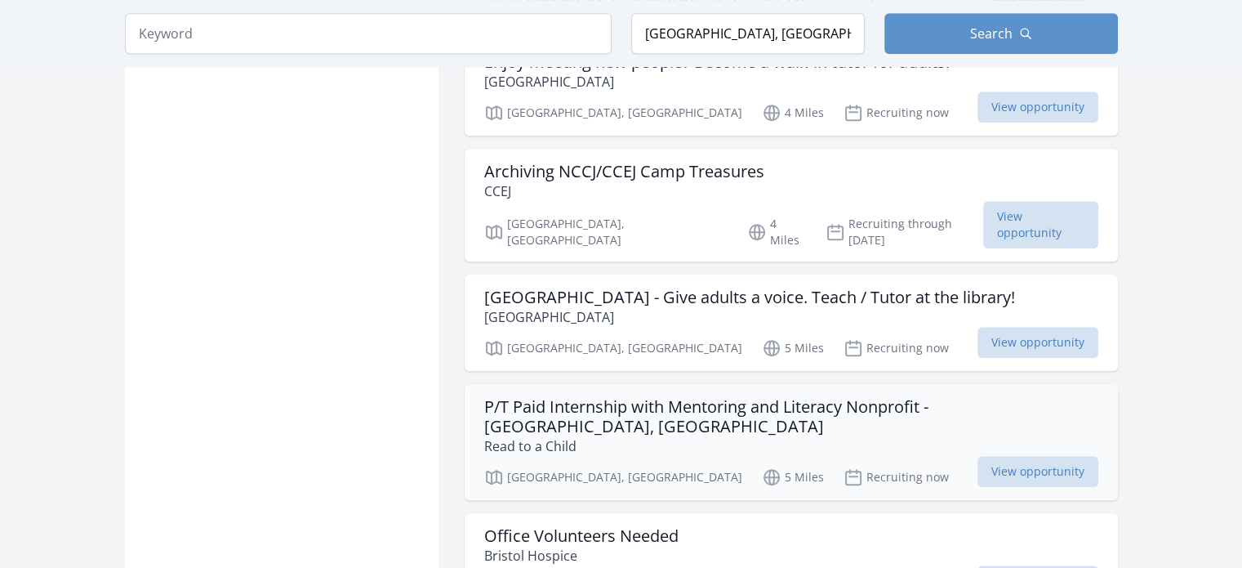
click at [754, 397] on h3 "P/T Paid Internship with Mentoring and Literacy Nonprofit - Wilmington, CA" at bounding box center [791, 416] width 614 height 39
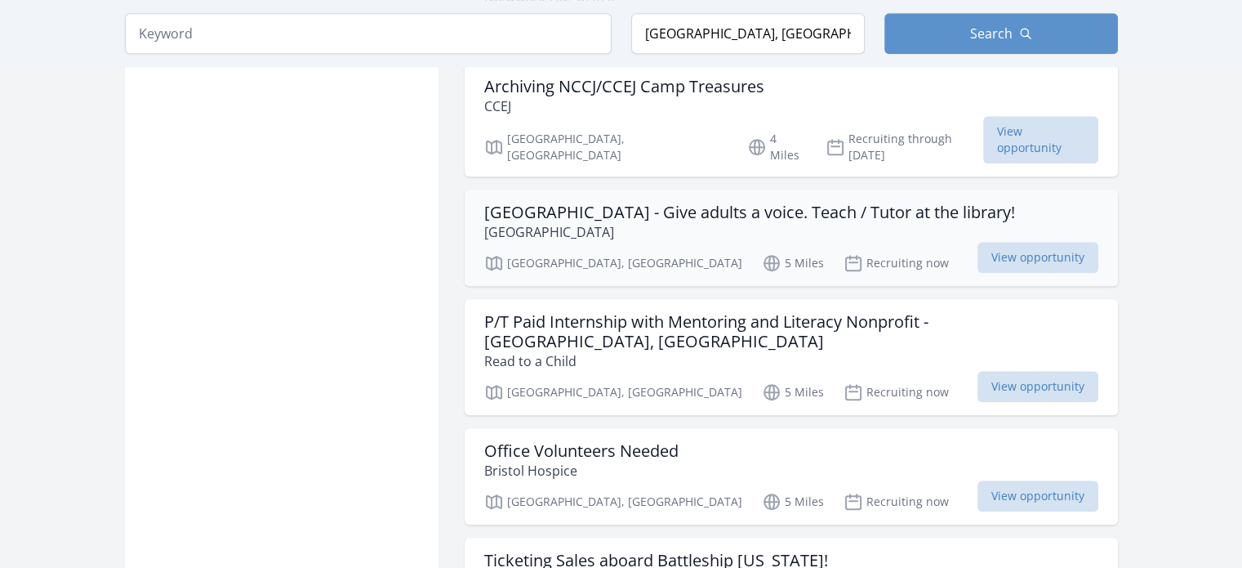
scroll to position [1335, 0]
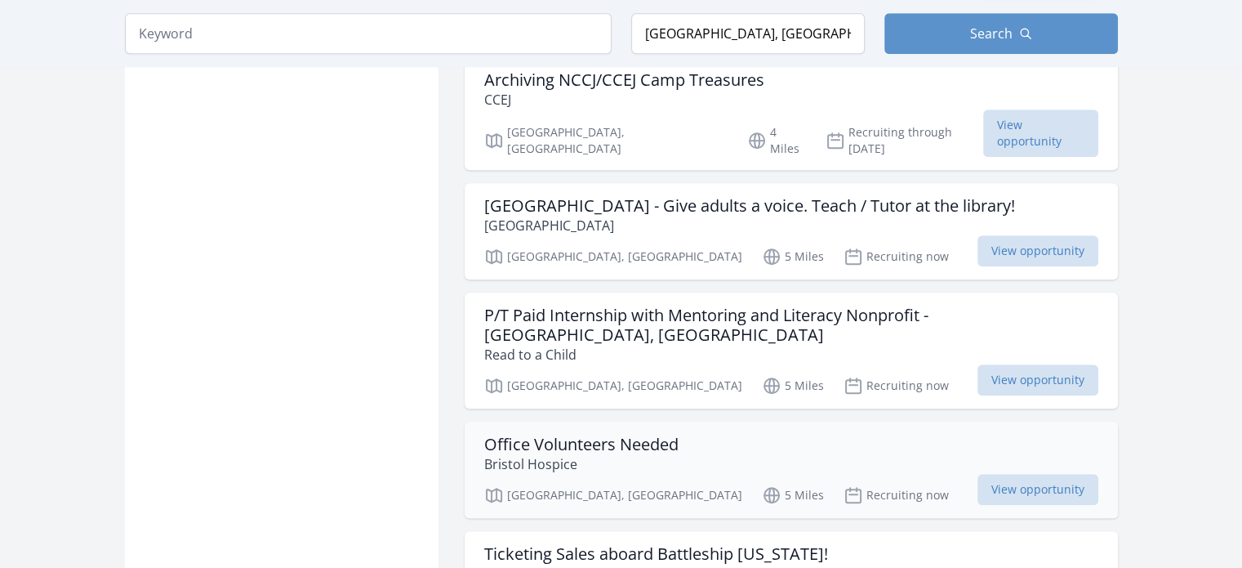
click at [629, 434] on h3 "Office Volunteers Needed" at bounding box center [581, 444] width 194 height 20
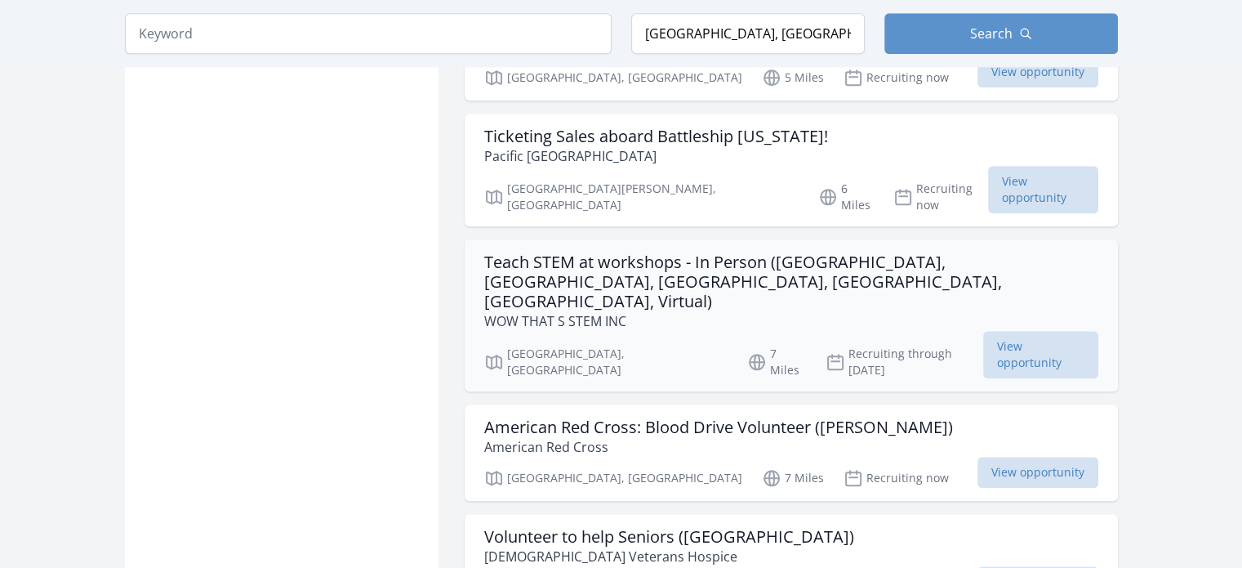
scroll to position [1753, 0]
click at [787, 403] on div "American Red Cross: Blood Drive Volunteer (Downey) American Red Cross Downey, C…" at bounding box center [791, 451] width 653 height 96
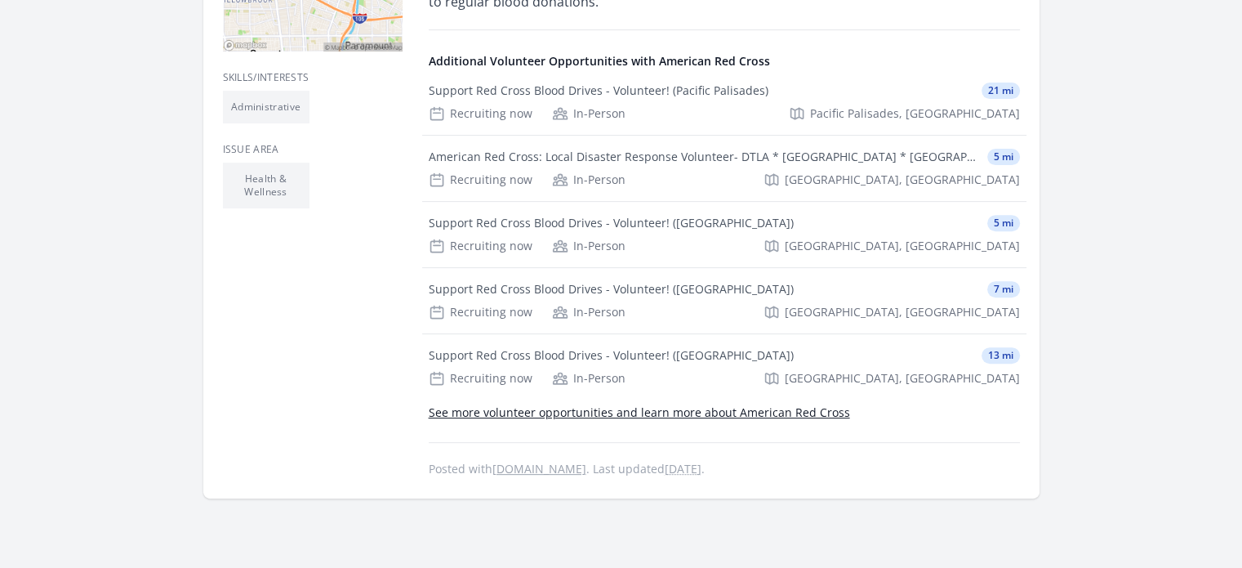
scroll to position [570, 0]
click at [271, 113] on li "Administrative" at bounding box center [266, 107] width 87 height 33
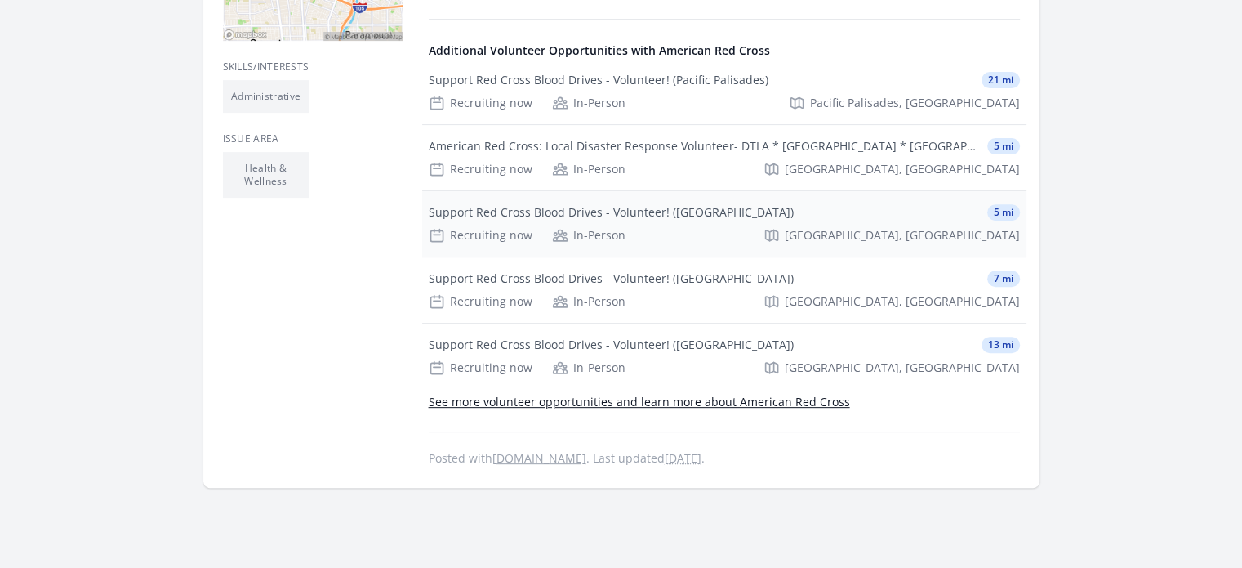
scroll to position [581, 0]
click at [646, 215] on div "Support Red Cross Blood Drives - Volunteer! (Downey)" at bounding box center [611, 212] width 365 height 16
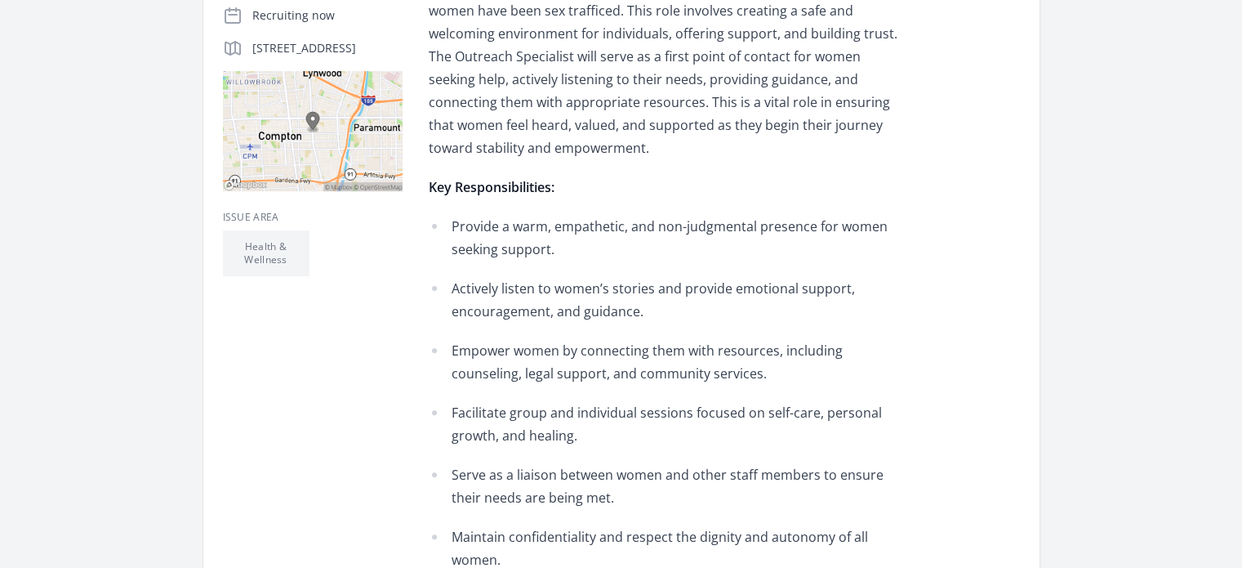
scroll to position [430, 0]
drag, startPoint x: 0, startPoint y: 0, endPoint x: 555, endPoint y: 235, distance: 603.0
click at [542, 197] on div "We are seeking a compassionate, empathetic, and dedicated Outreach Specialist t…" at bounding box center [668, 569] width 478 height 1231
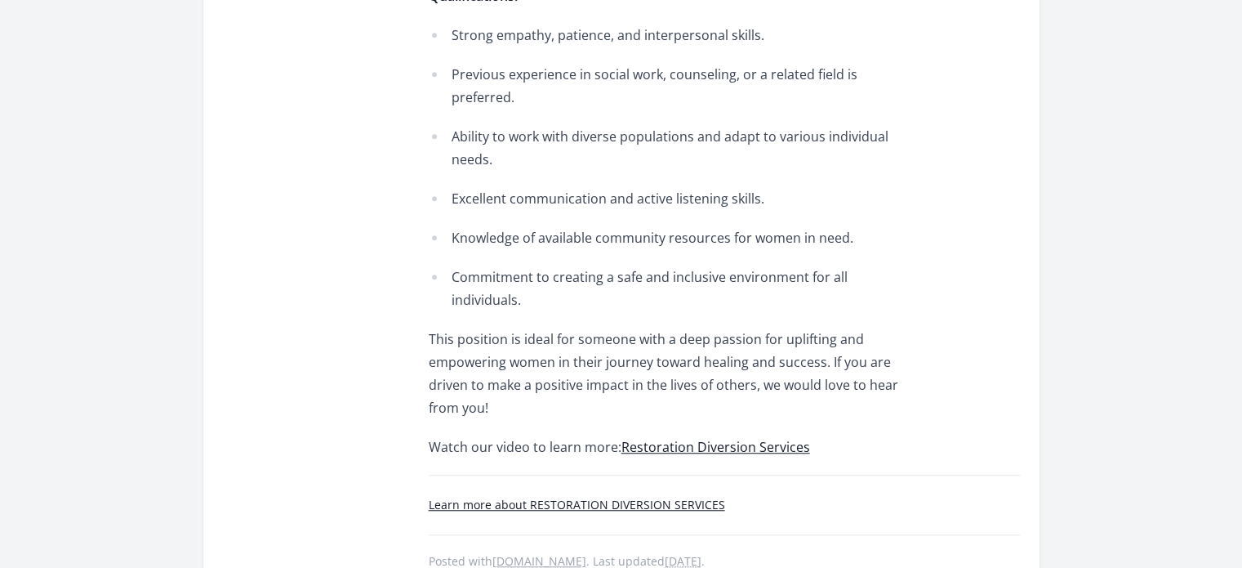
scroll to position [1159, 0]
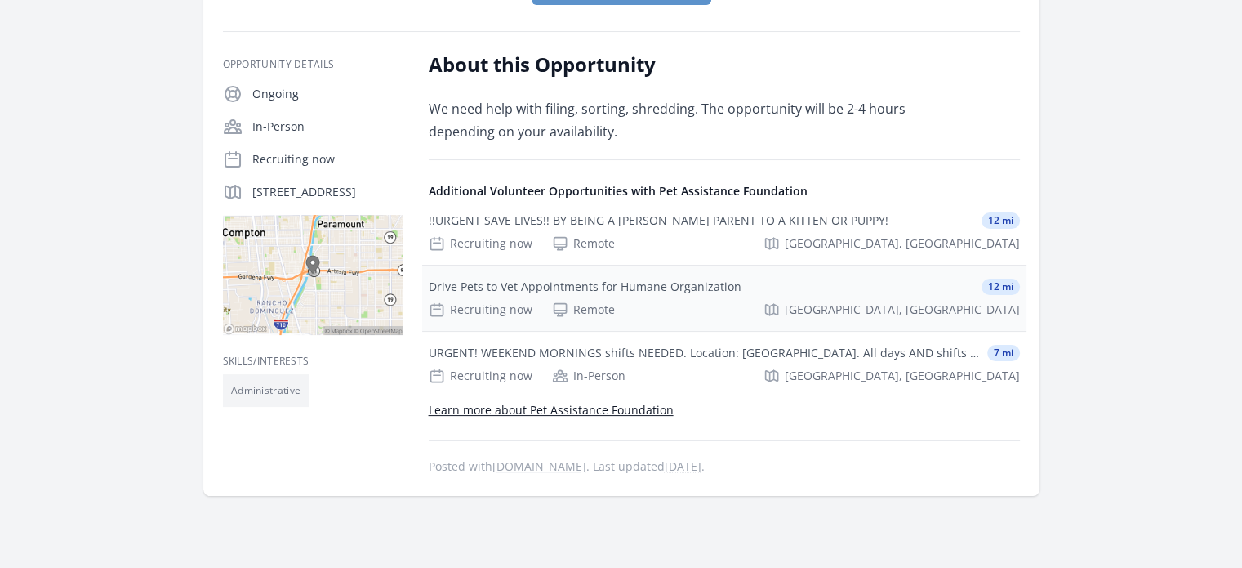
scroll to position [254, 0]
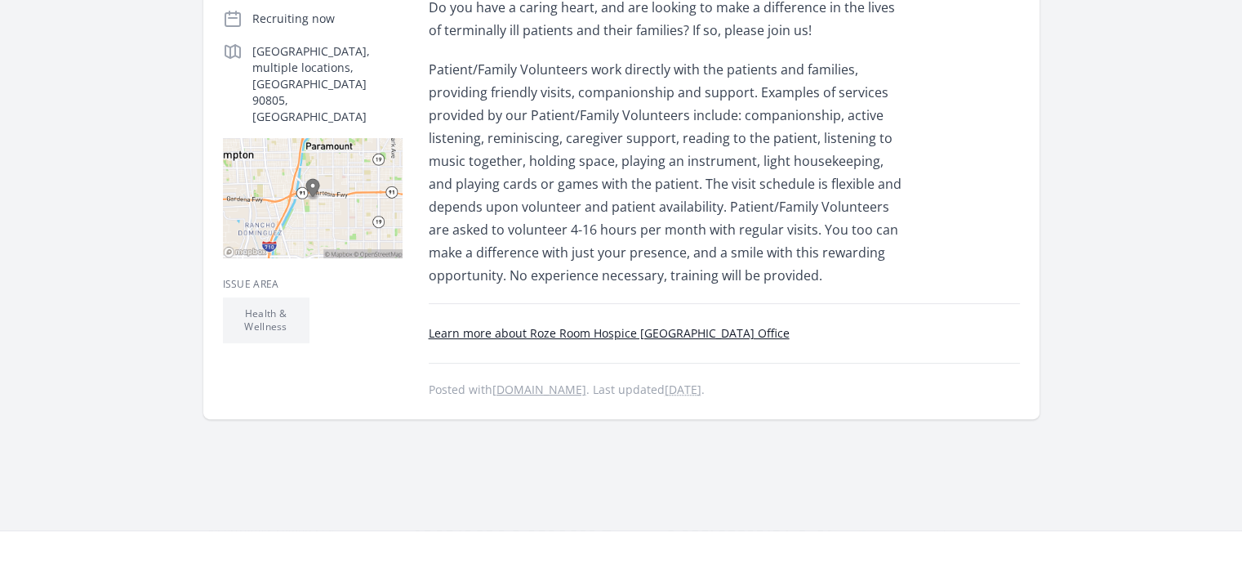
scroll to position [430, 0]
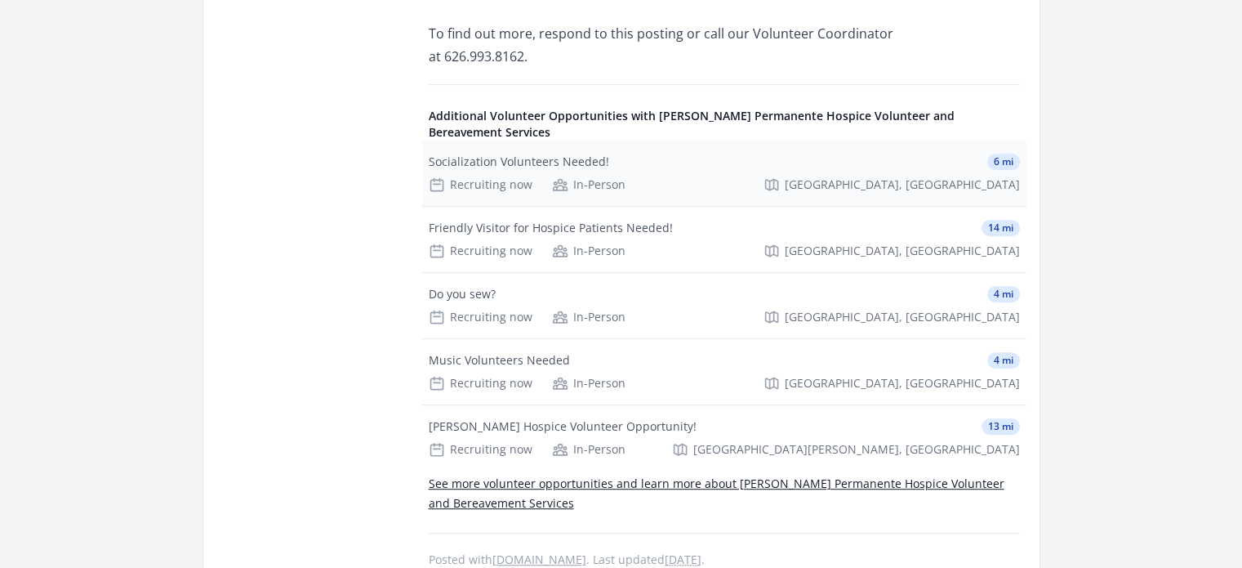
scroll to position [882, 0]
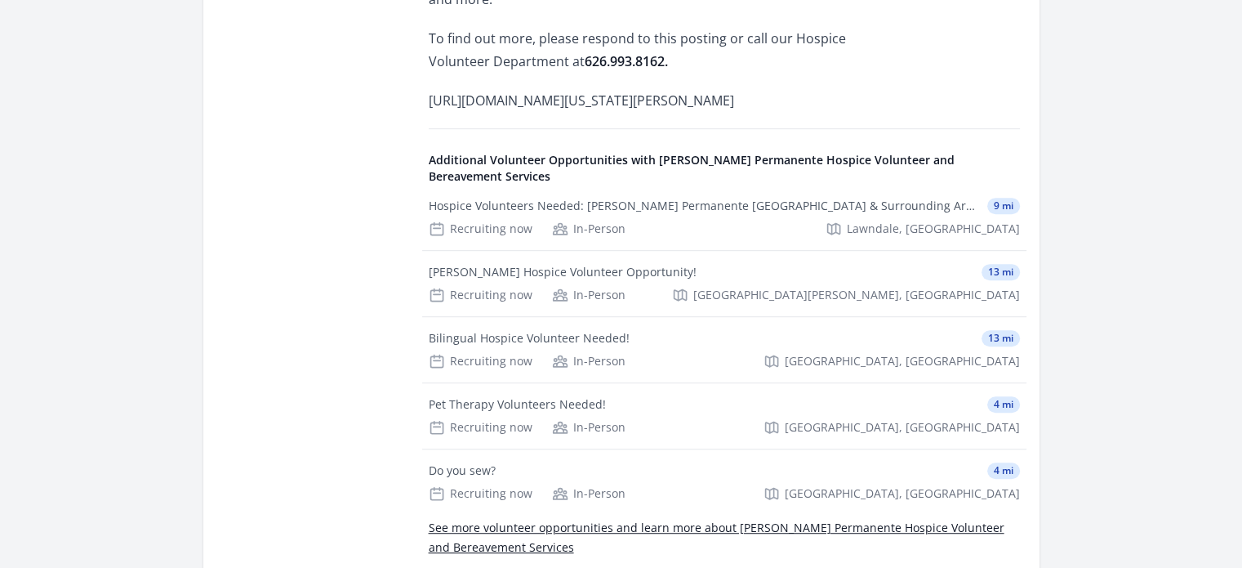
scroll to position [986, 0]
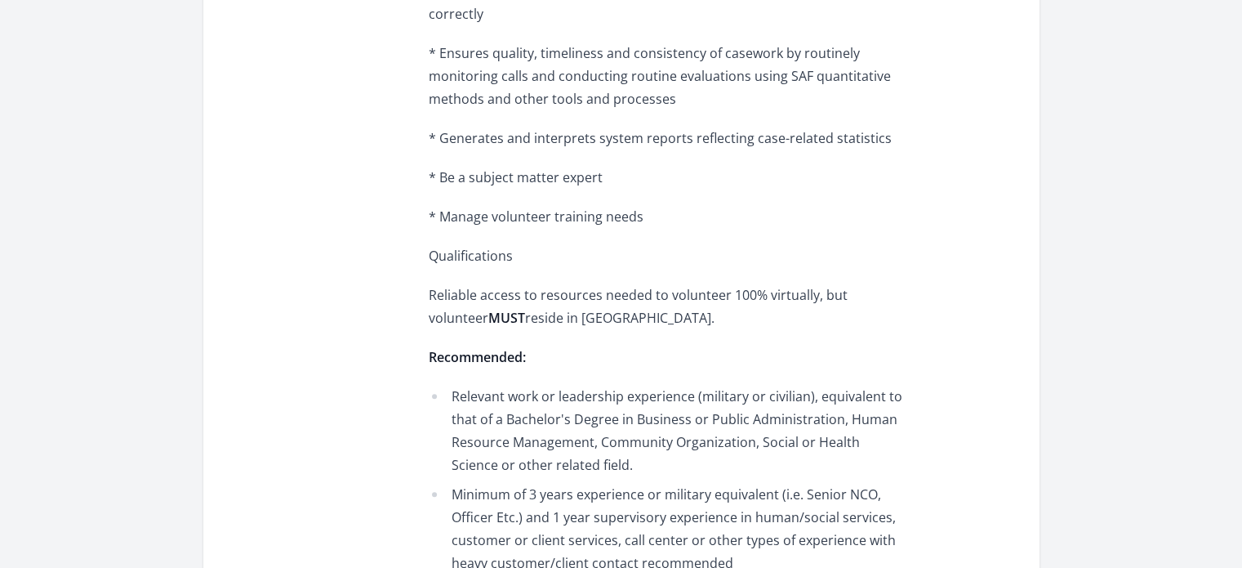
scroll to position [1078, 0]
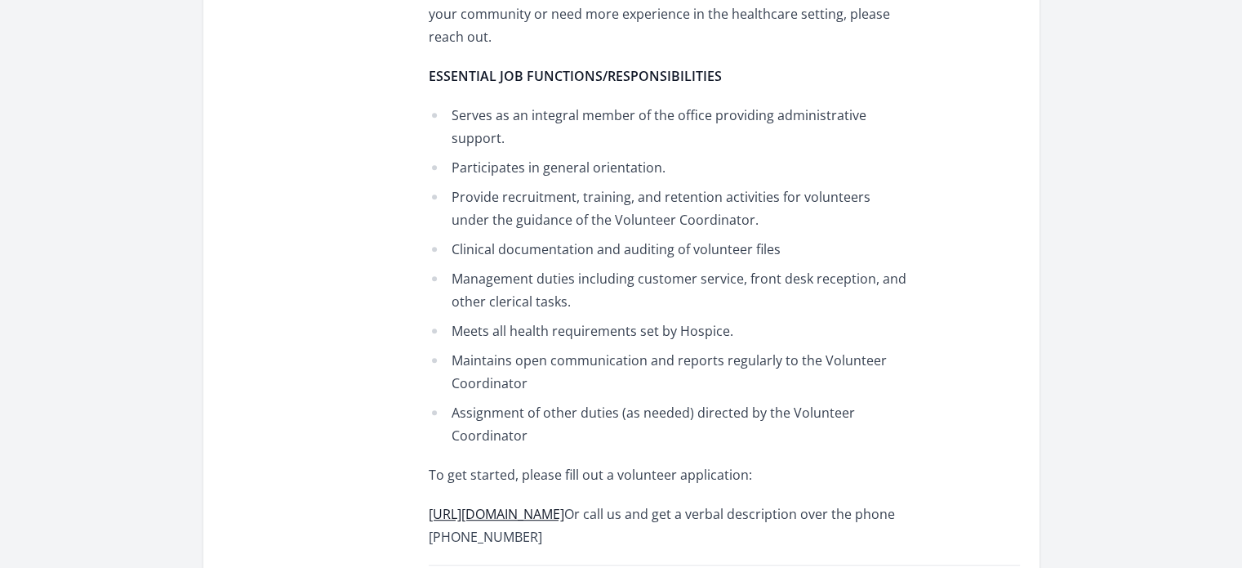
scroll to position [872, 0]
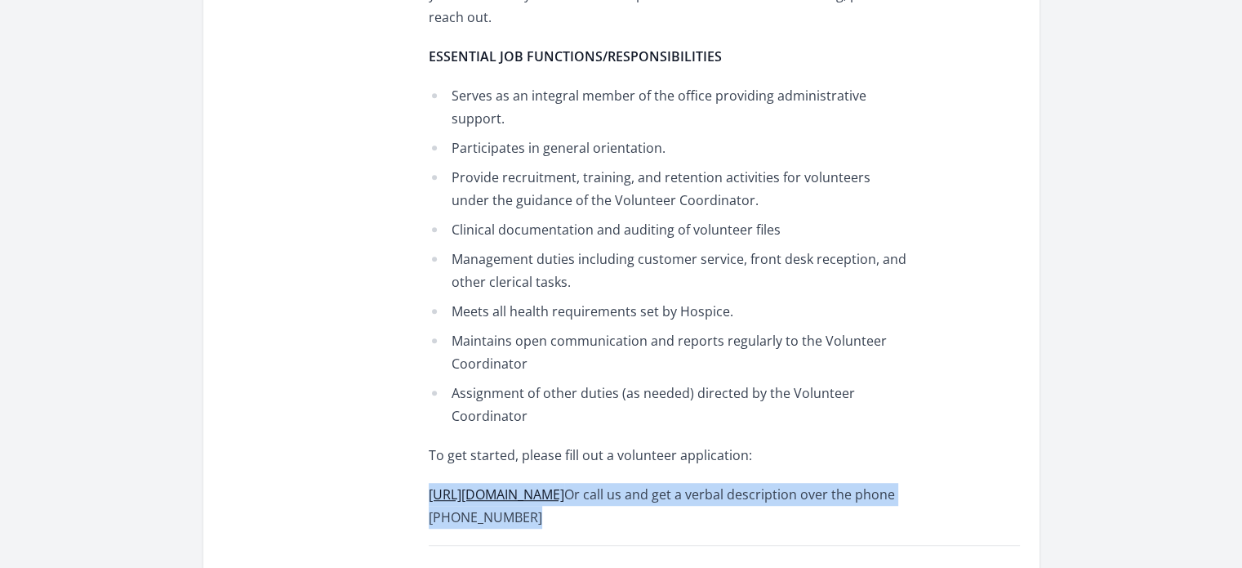
drag, startPoint x: 797, startPoint y: 392, endPoint x: 777, endPoint y: 454, distance: 65.3
click at [777, 454] on div "HOSPICE PHILOSOPHY We seek to provide quality compassionate care for people fac…" at bounding box center [668, 21] width 478 height 1016
click at [777, 483] on p "https://www.rhospice.com/volunteer Or call us and get a verbal description over…" at bounding box center [668, 506] width 478 height 46
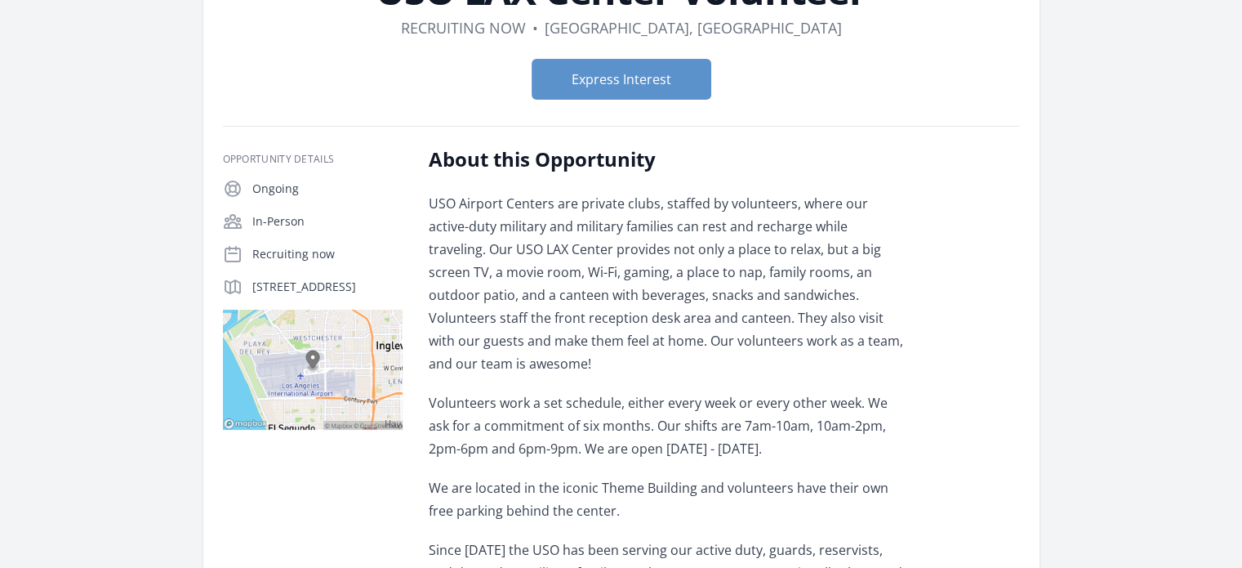
scroll to position [155, 0]
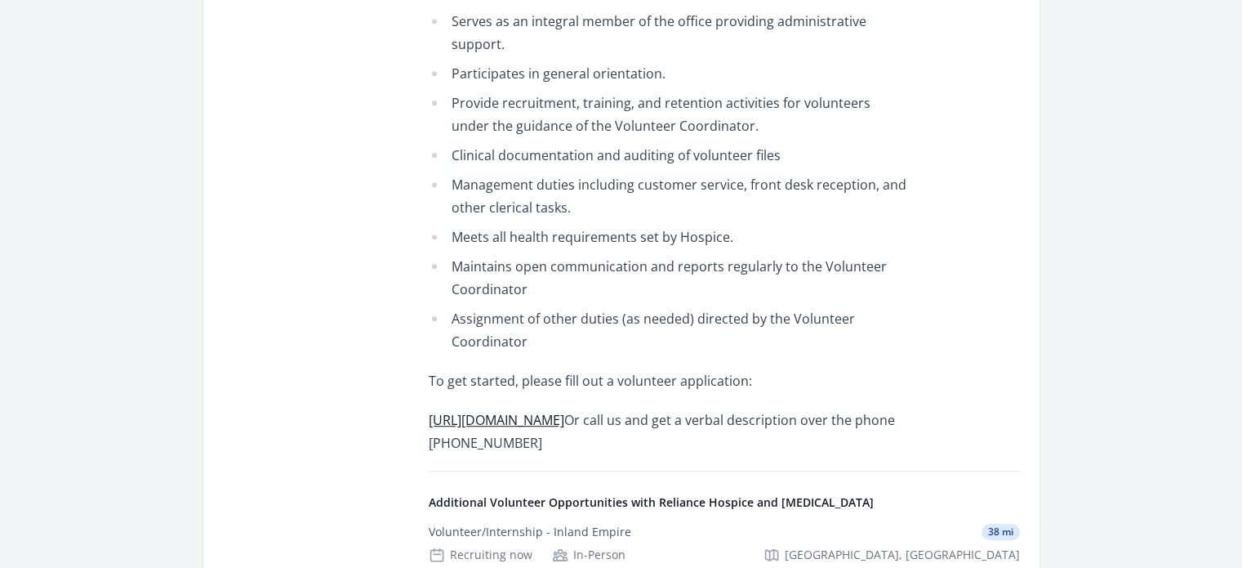
scroll to position [947, 0]
click at [700, 368] on p "To get started, please fill out a volunteer application:" at bounding box center [668, 379] width 478 height 23
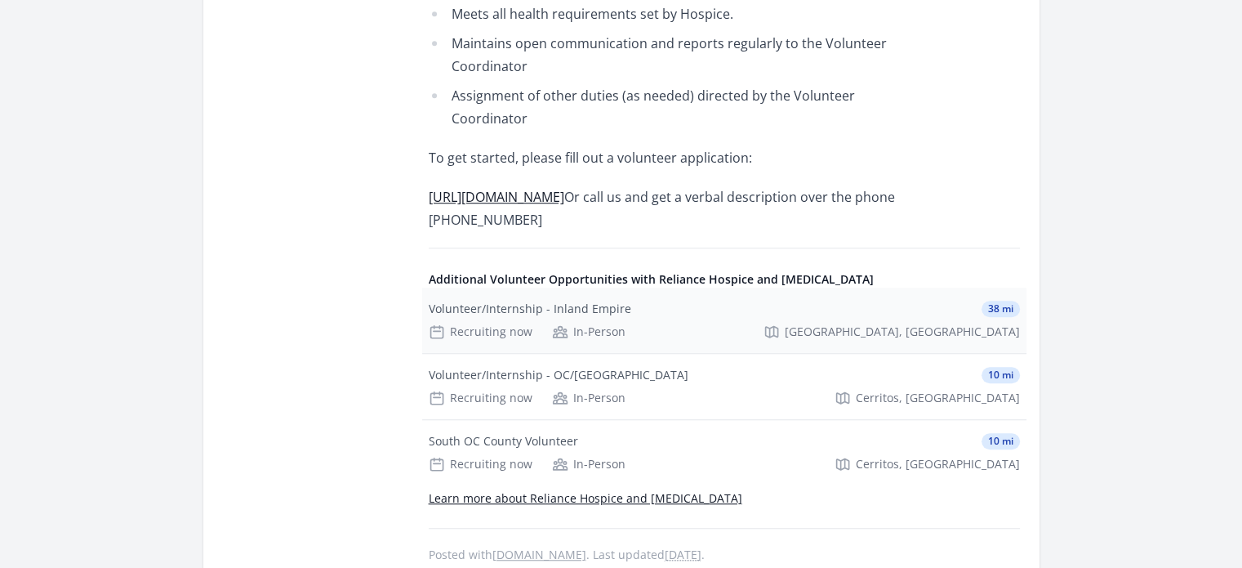
scroll to position [1172, 0]
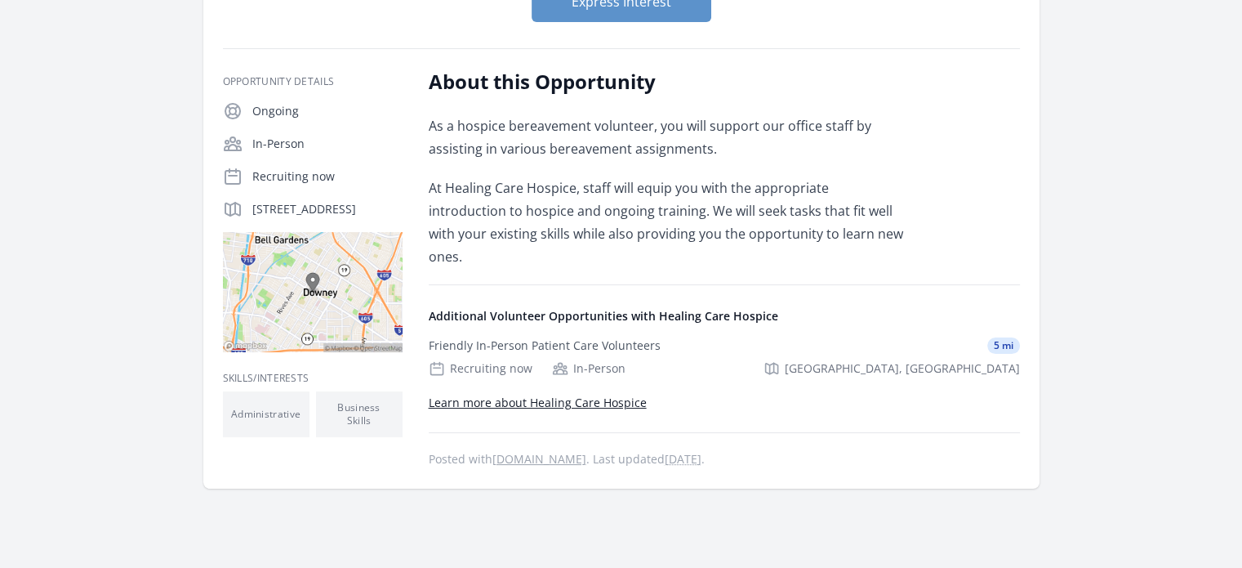
scroll to position [232, 0]
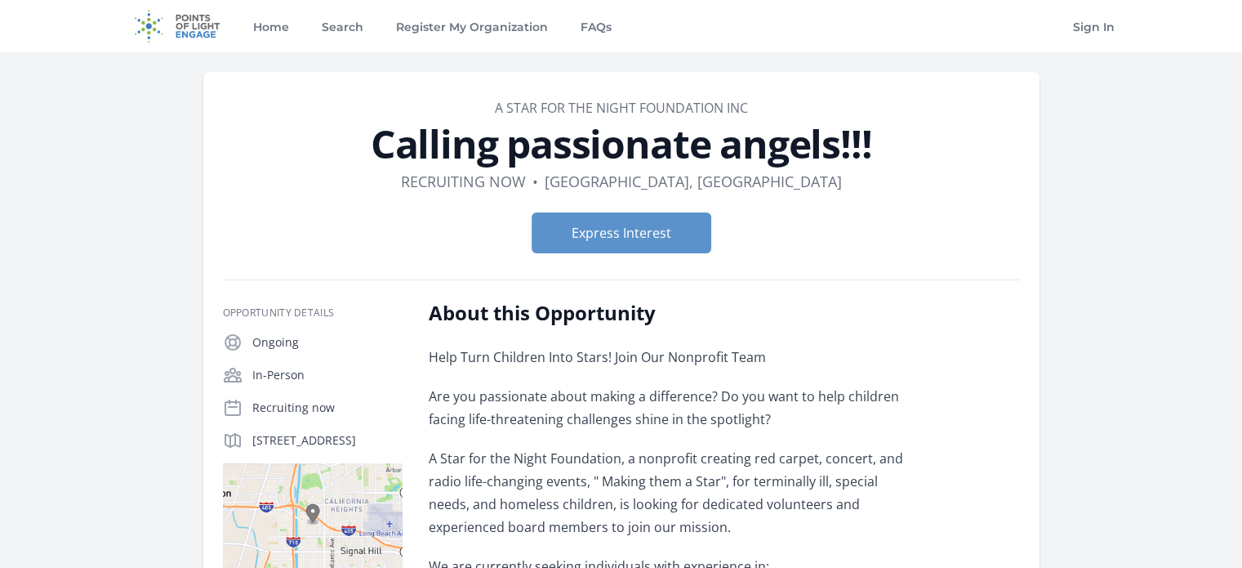
click at [849, 300] on h2 "About this Opportunity" at bounding box center [668, 313] width 478 height 26
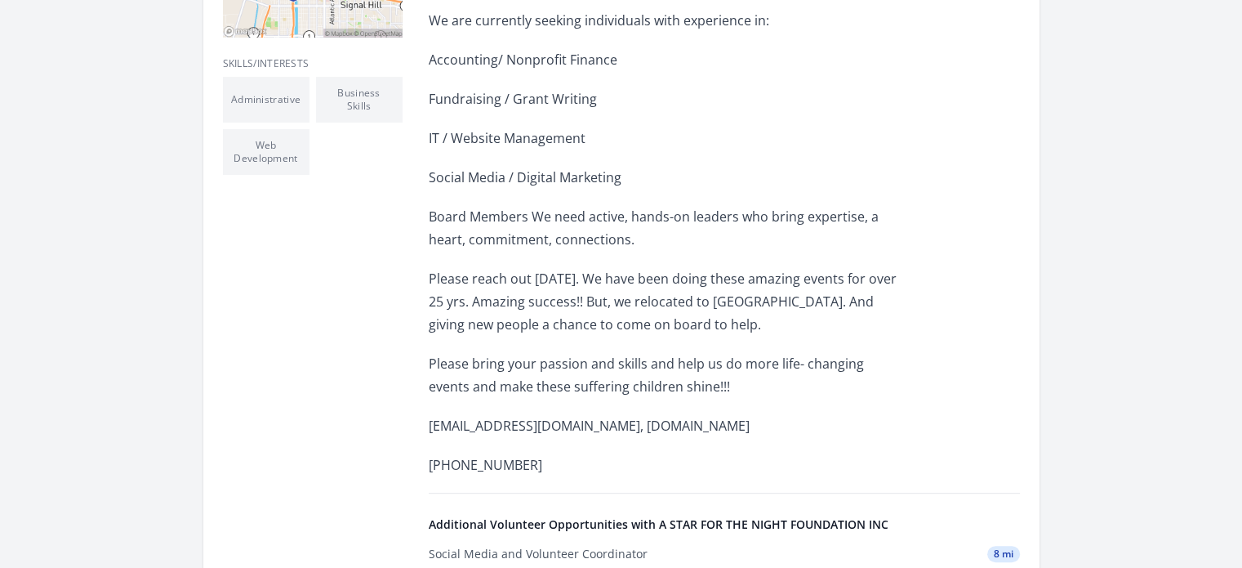
scroll to position [559, 0]
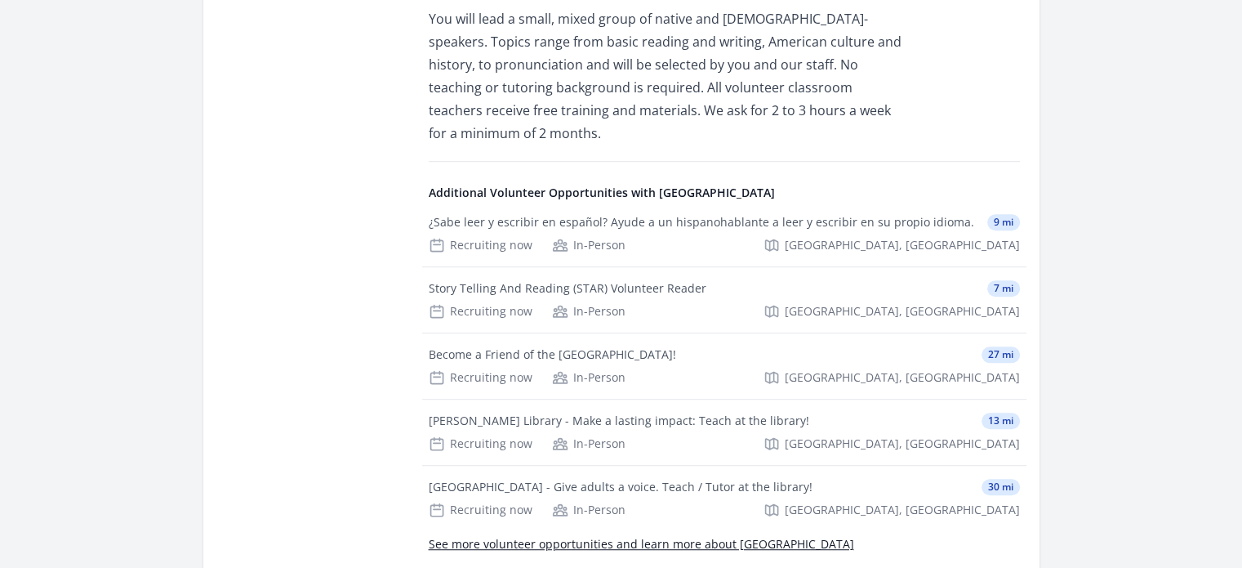
scroll to position [882, 0]
click at [875, 282] on div "Story Telling And Reading (STAR) Volunteer Reader 7 mi" at bounding box center [724, 290] width 591 height 16
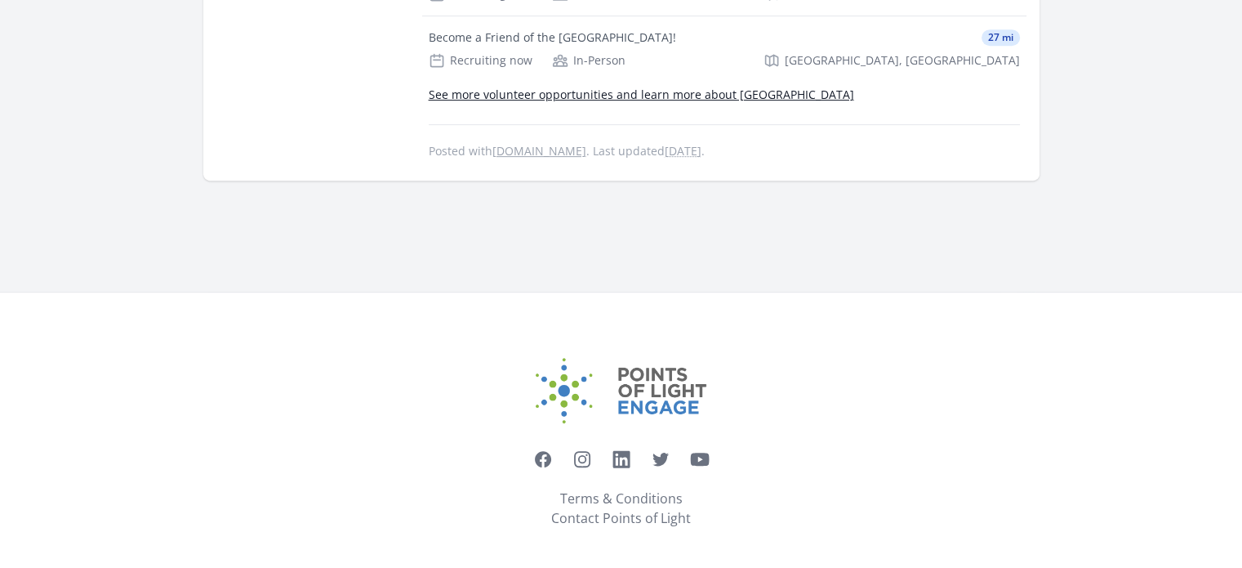
scroll to position [803, 0]
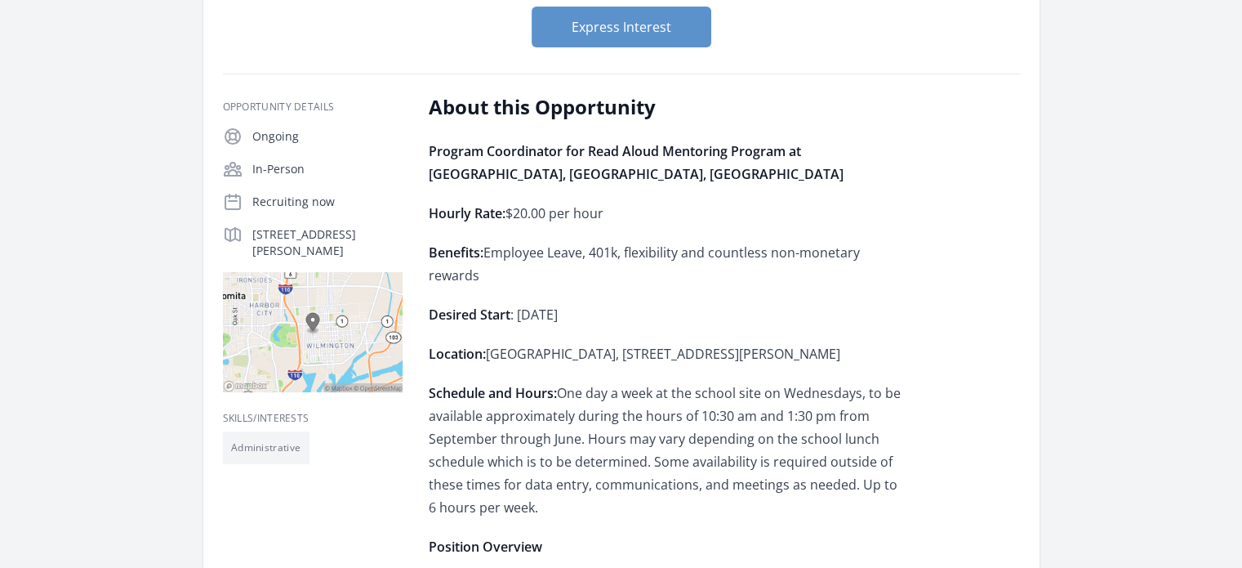
scroll to position [286, 0]
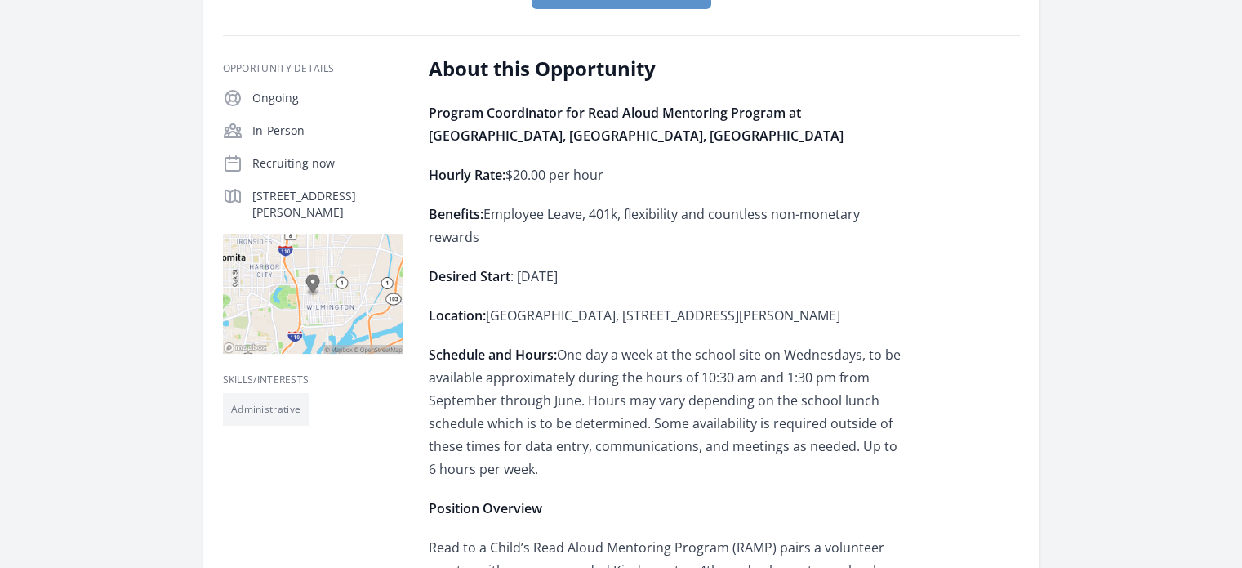
click at [820, 499] on p "Position Overview" at bounding box center [668, 507] width 478 height 23
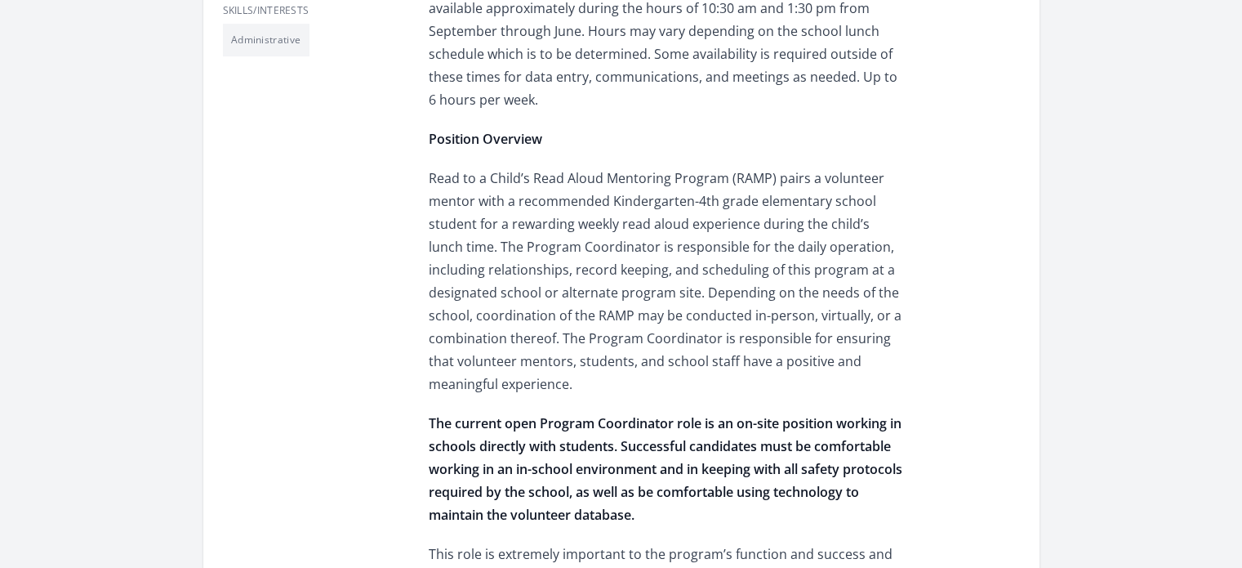
scroll to position [692, 0]
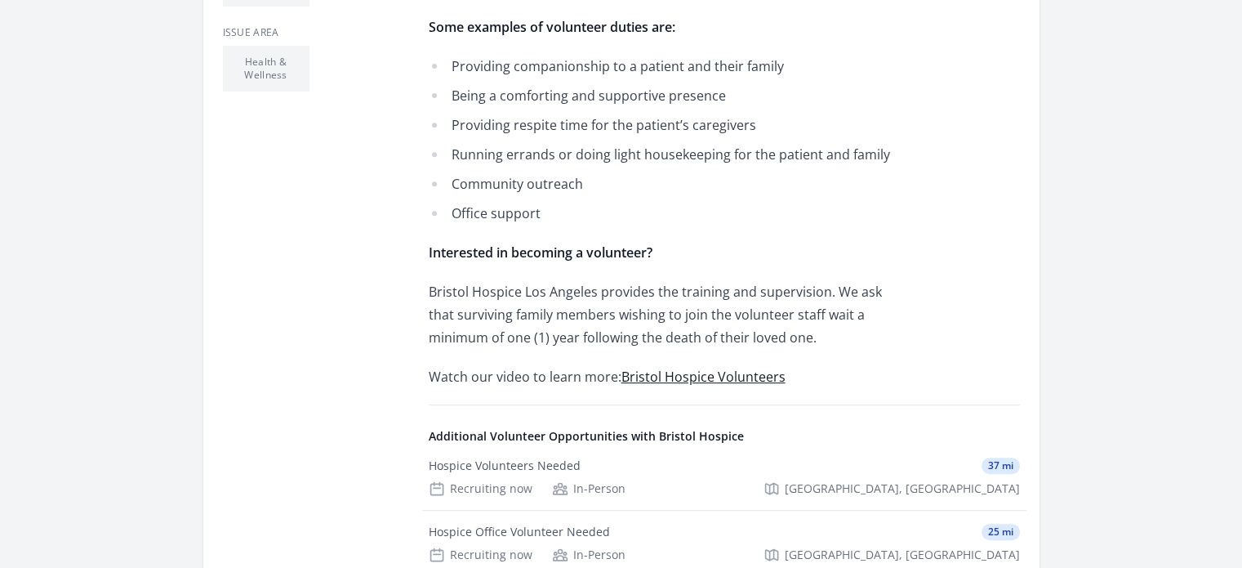
scroll to position [665, 0]
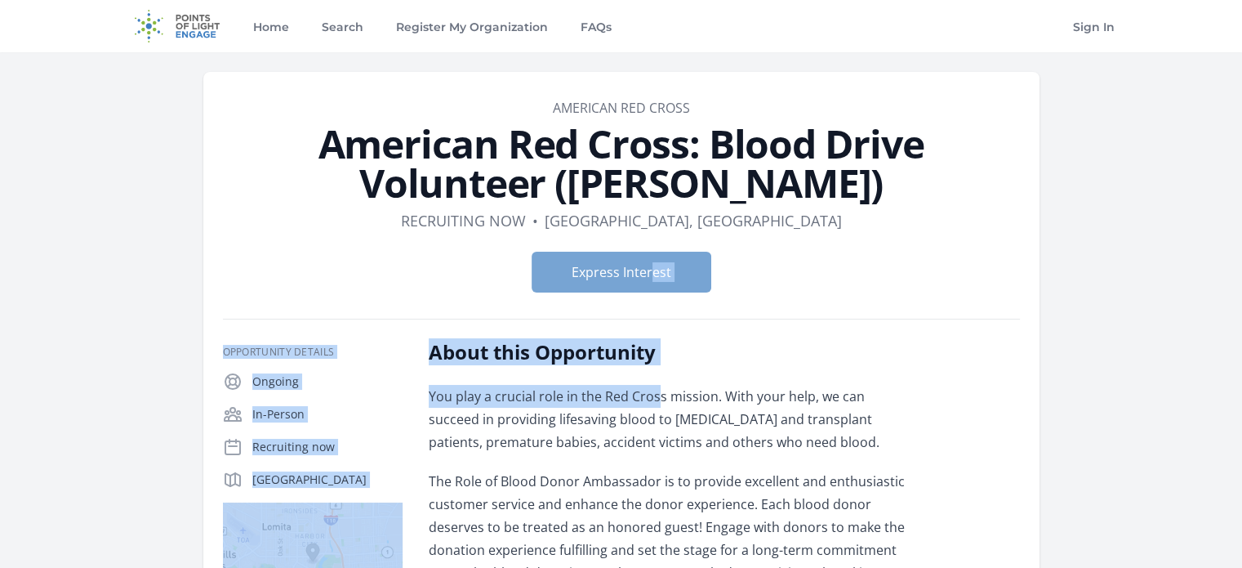
drag, startPoint x: 657, startPoint y: 376, endPoint x: 600, endPoint y: 269, distance: 121.6
click at [728, 277] on form "Express Interest" at bounding box center [621, 271] width 797 height 41
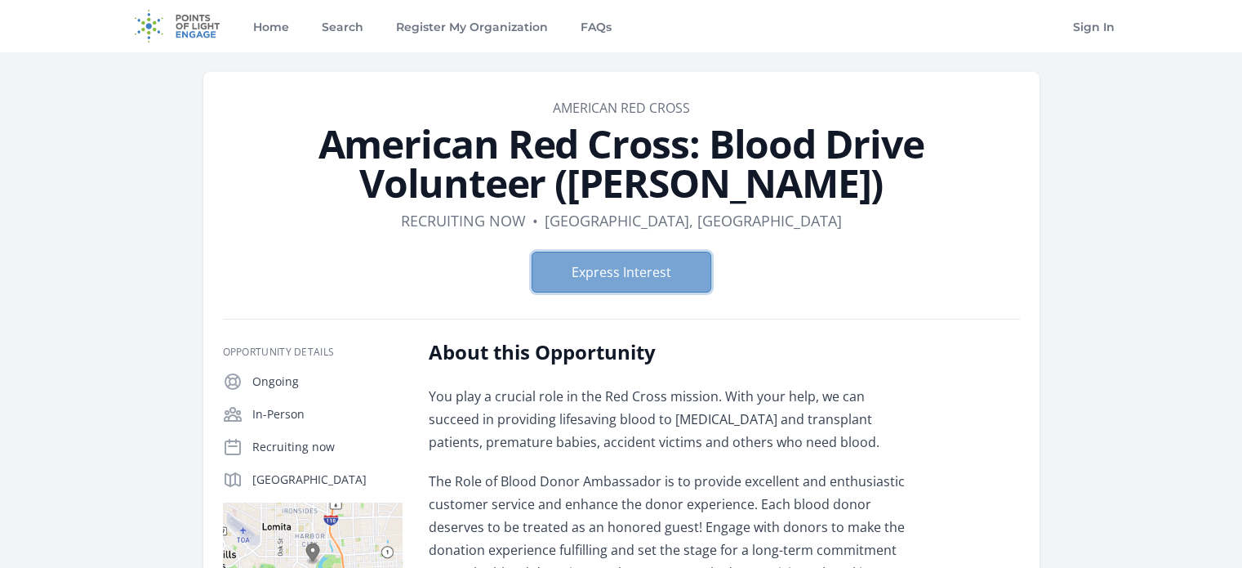
click at [613, 270] on button "Express Interest" at bounding box center [622, 271] width 180 height 41
